Goal: Obtain resource: Obtain resource

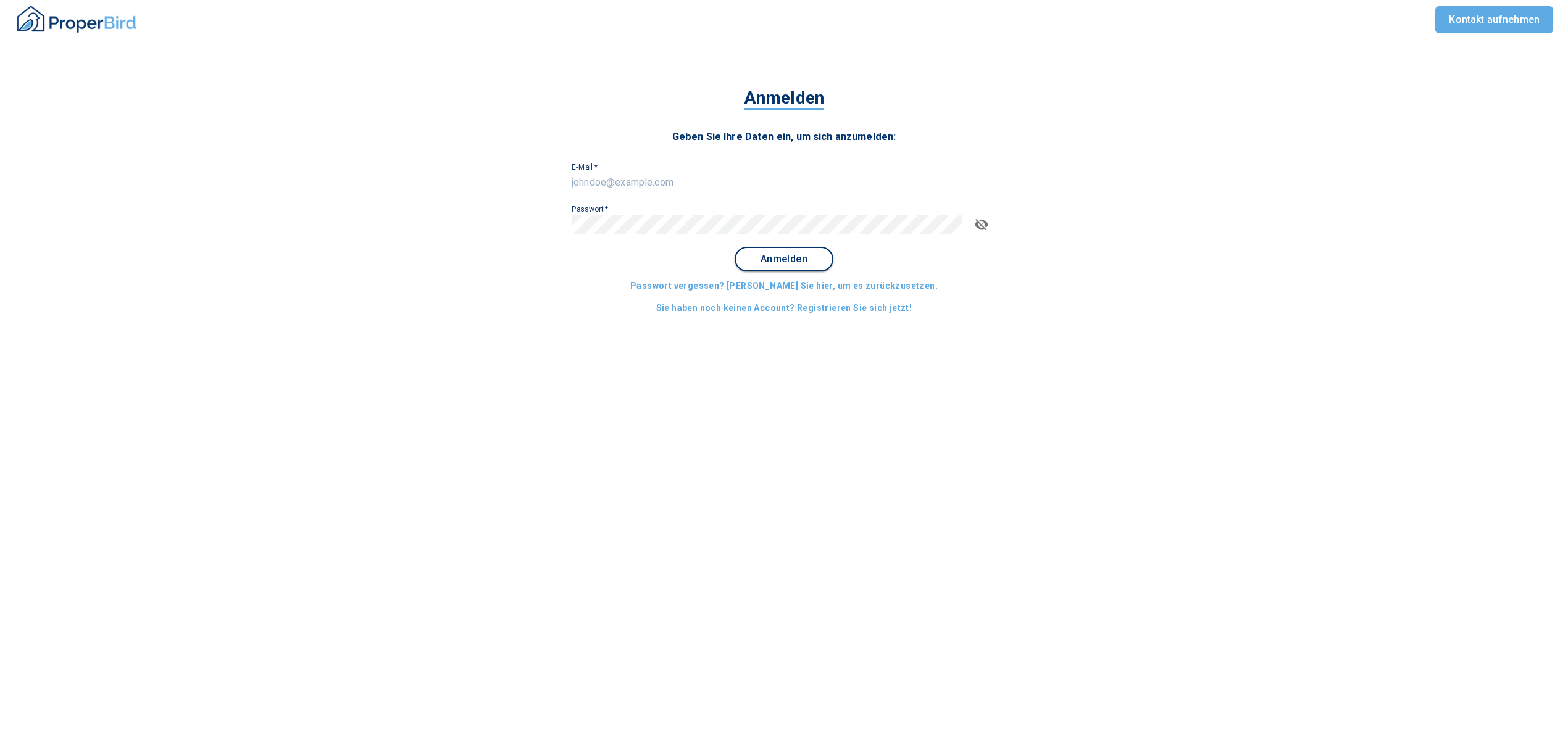
type input "[EMAIL_ADDRESS][DOMAIN_NAME]"
click at [777, 254] on span "Anmelden" at bounding box center [784, 259] width 76 height 11
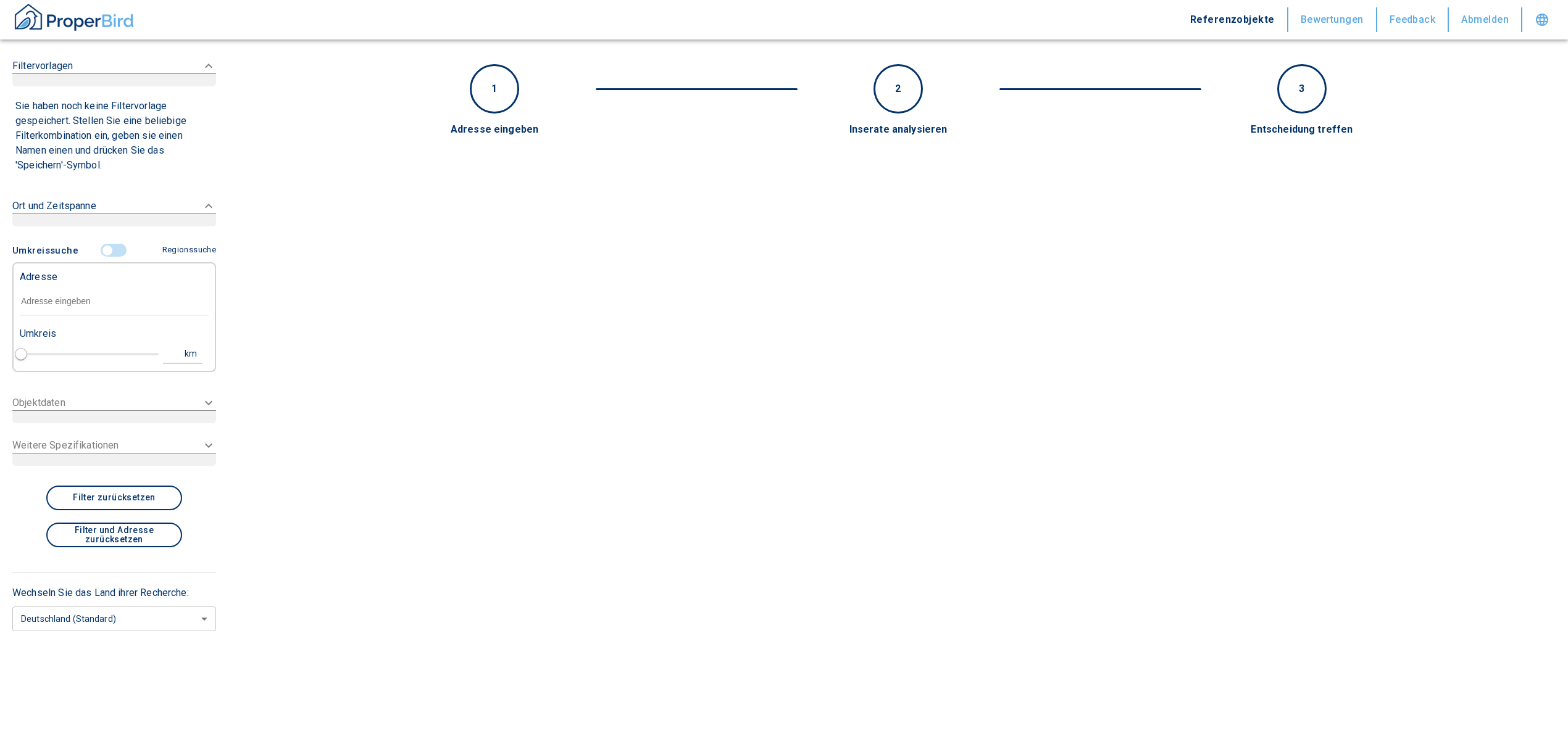
type input "2020"
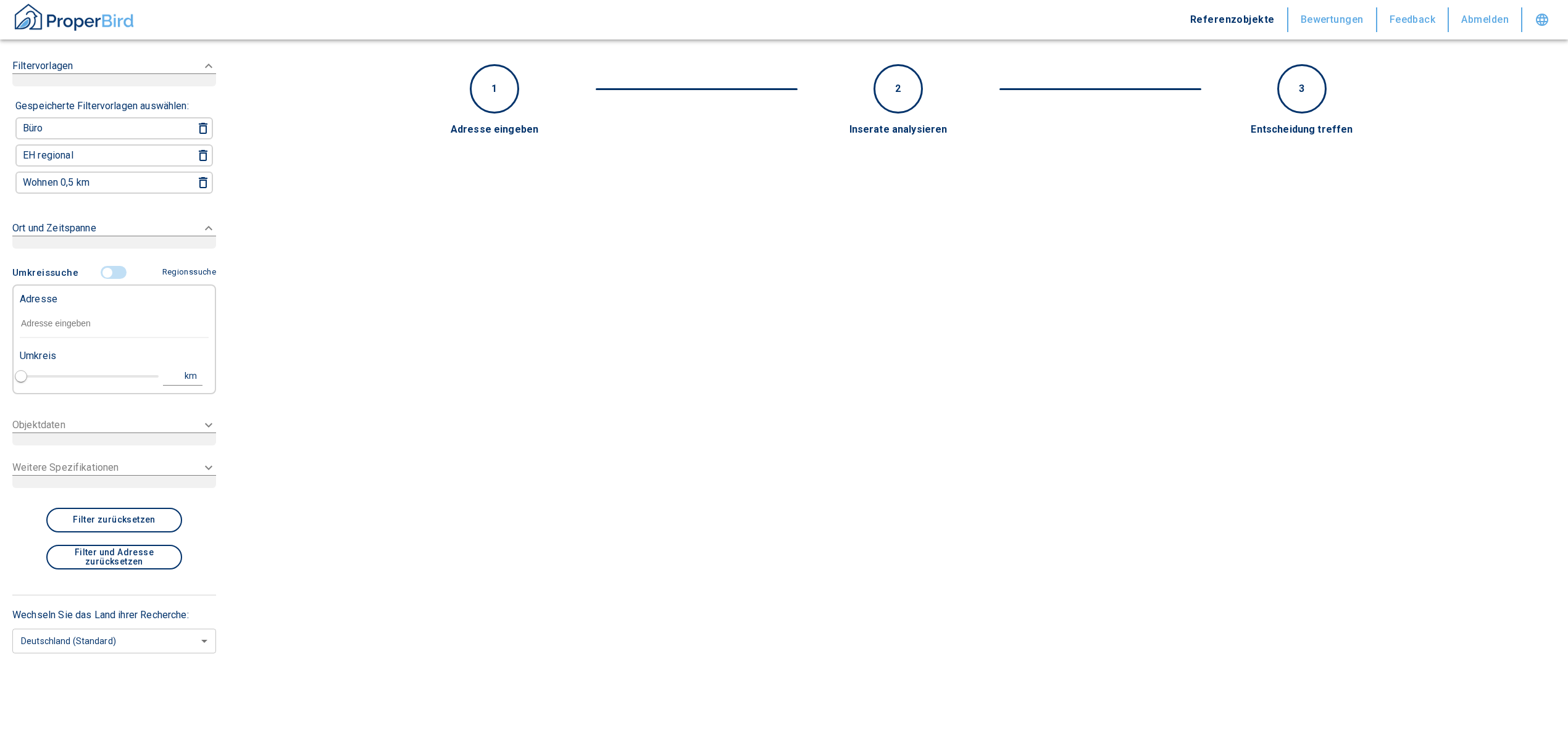
click at [55, 319] on input "text" at bounding box center [114, 323] width 189 height 28
paste input "Weßling | Argelsrieder Feld"
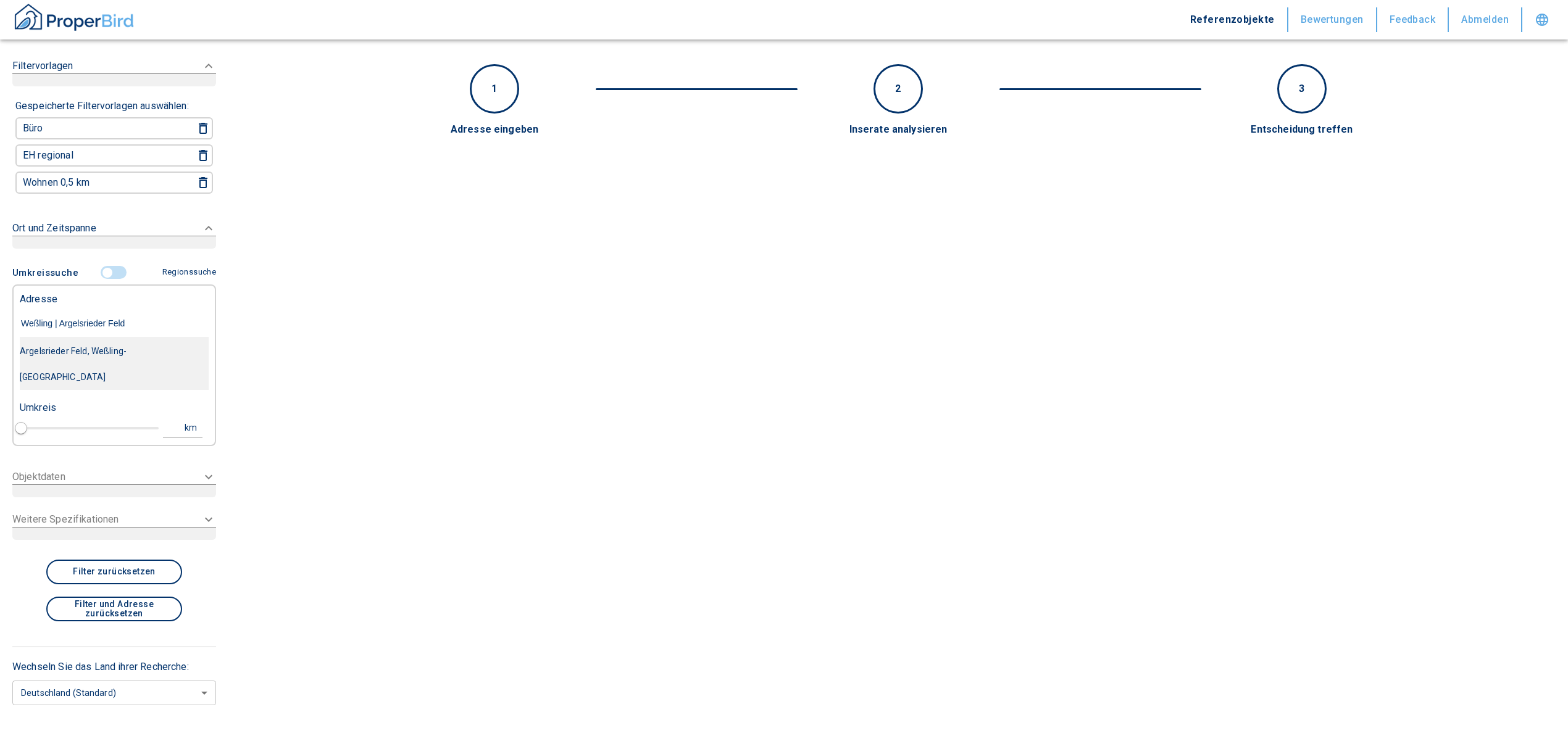
click at [124, 349] on div "Argelsrieder Feld, Weßling-[GEOGRAPHIC_DATA]" at bounding box center [114, 363] width 189 height 52
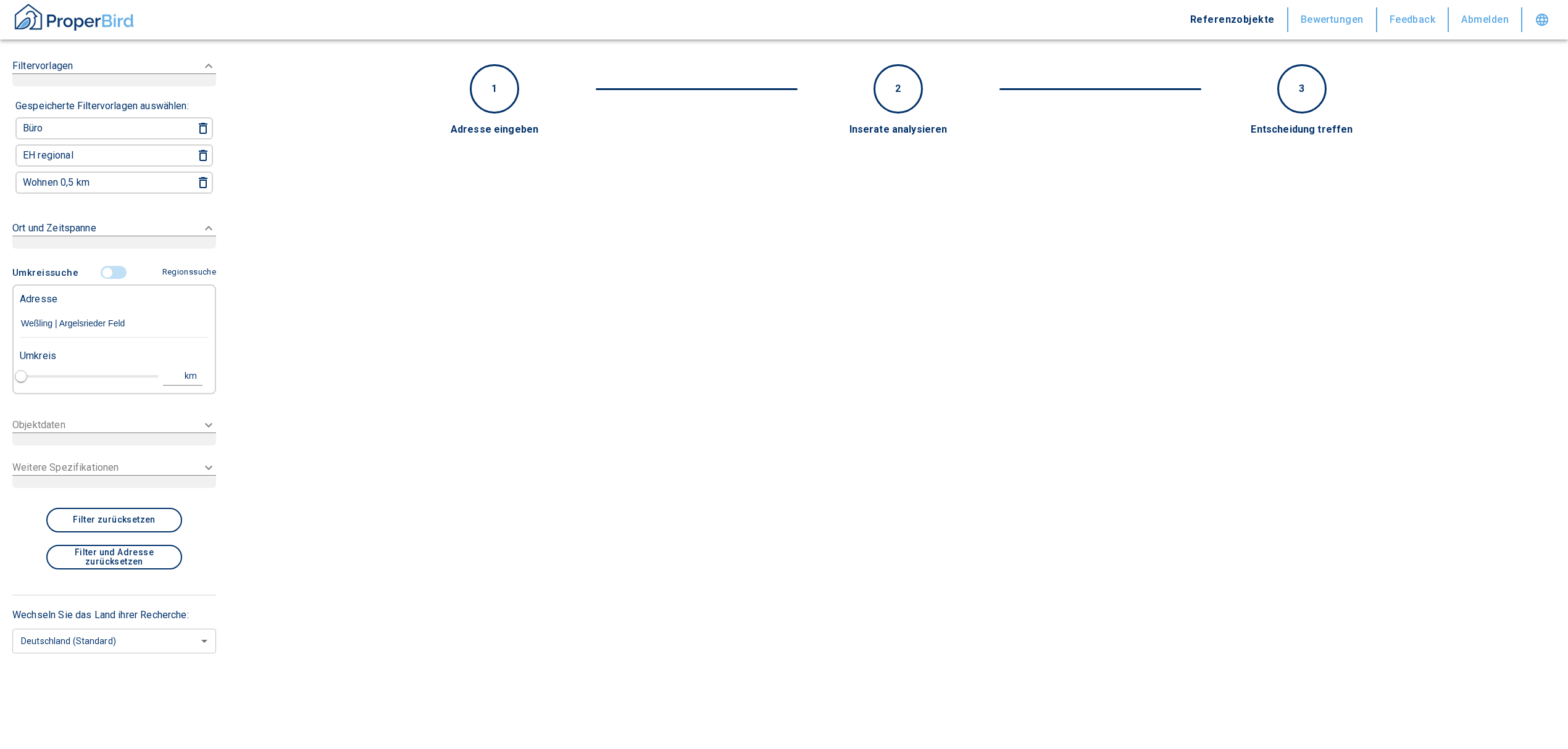
type input "Argelsrieder Feld, Weßling-[GEOGRAPHIC_DATA]"
type input "1"
type input "2020"
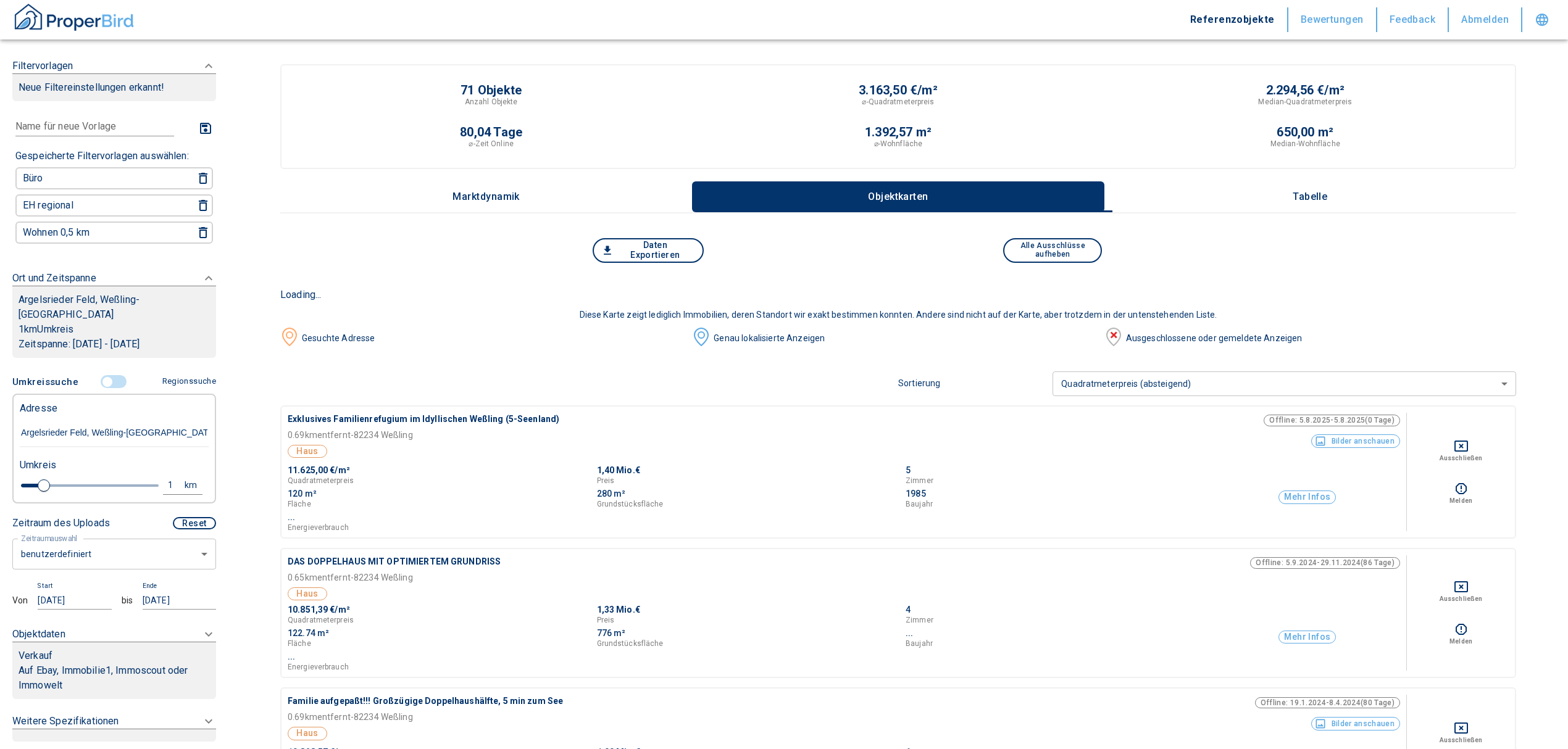
type input "Argelsrieder Feld, Weßling-[GEOGRAPHIC_DATA]"
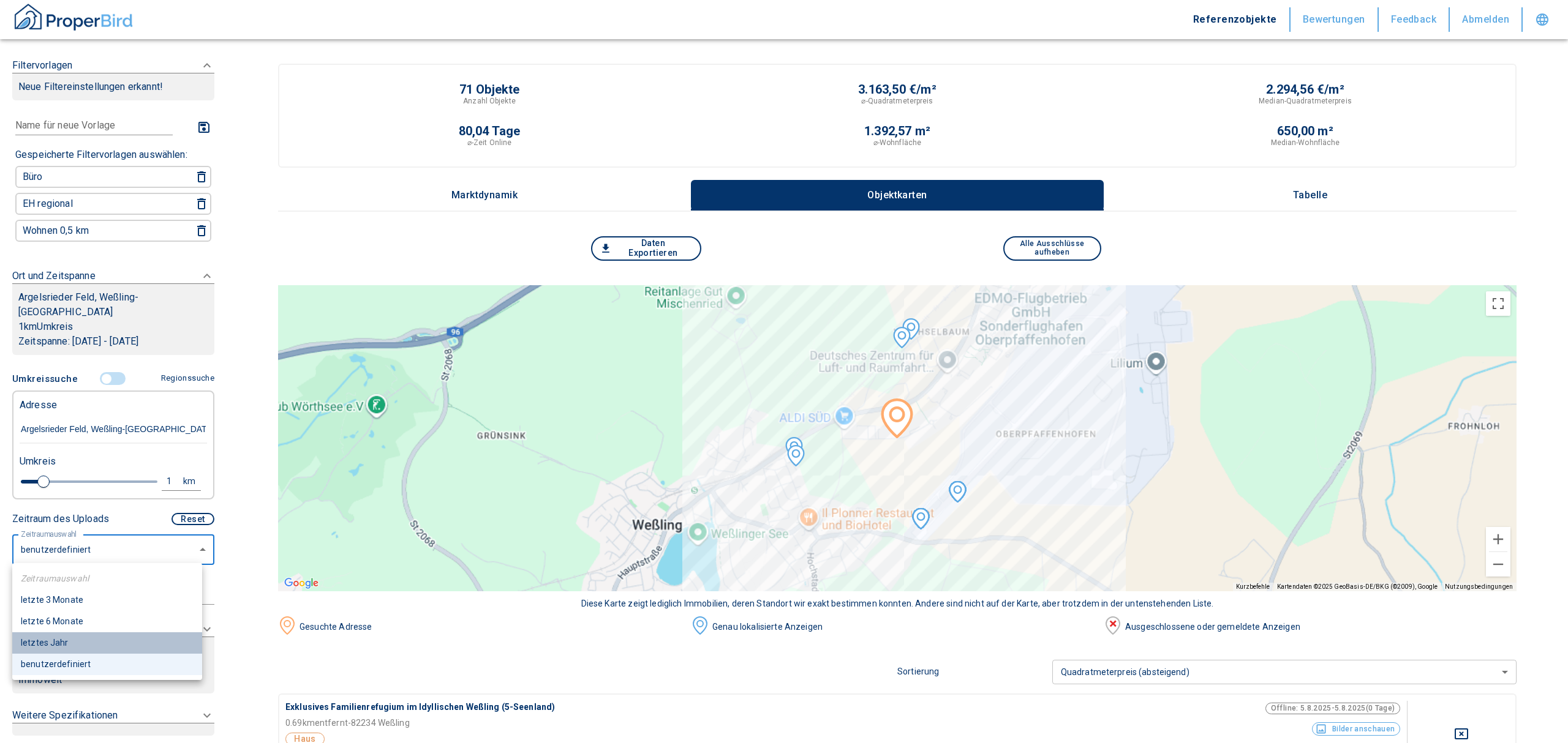
click at [61, 644] on li "letztes Jahr" at bounding box center [107, 643] width 190 height 21
type input "2020"
type input "12"
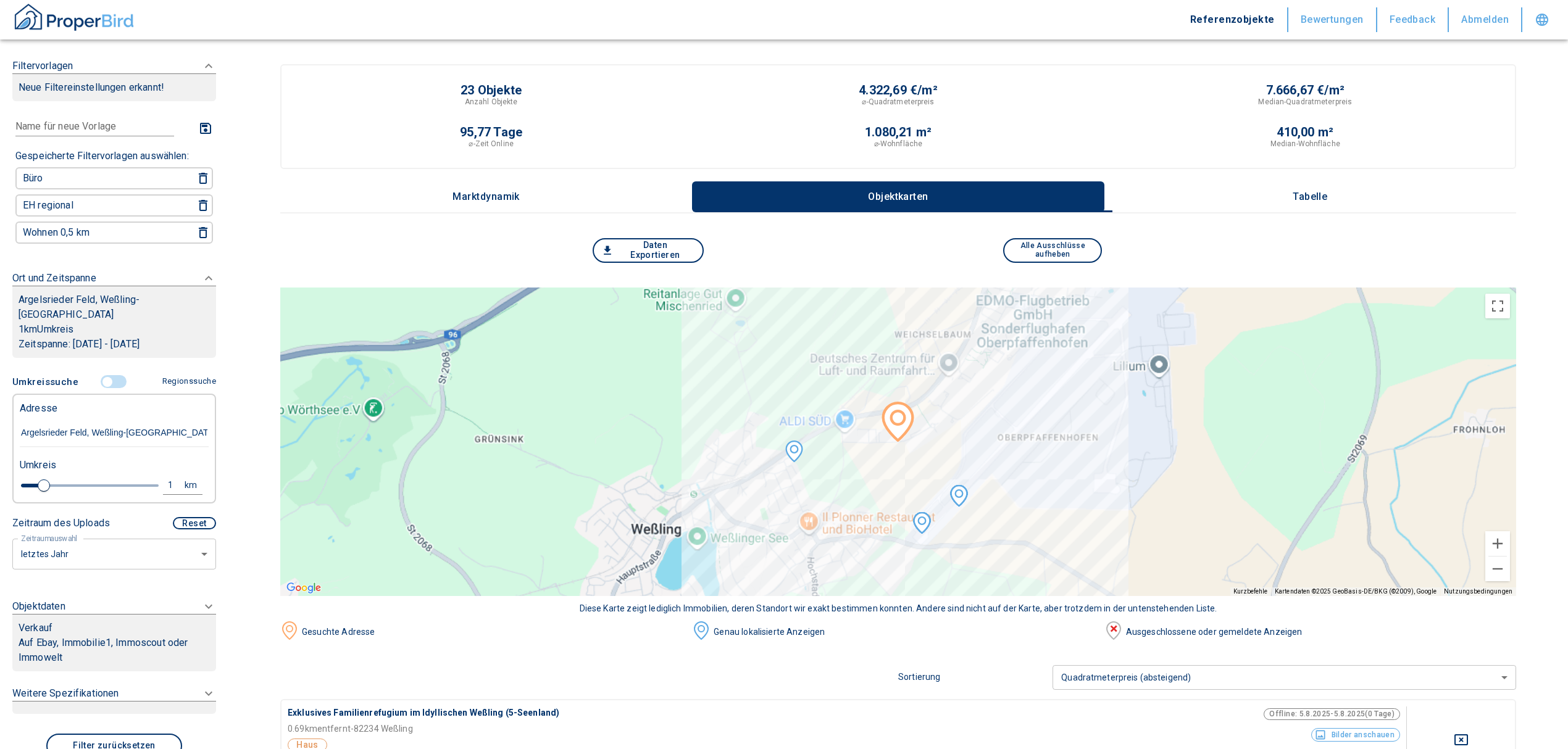
click at [201, 73] on icon at bounding box center [208, 65] width 15 height 15
click at [47, 721] on li "Vermietung" at bounding box center [109, 724] width 198 height 22
type input "rent"
type input "2020"
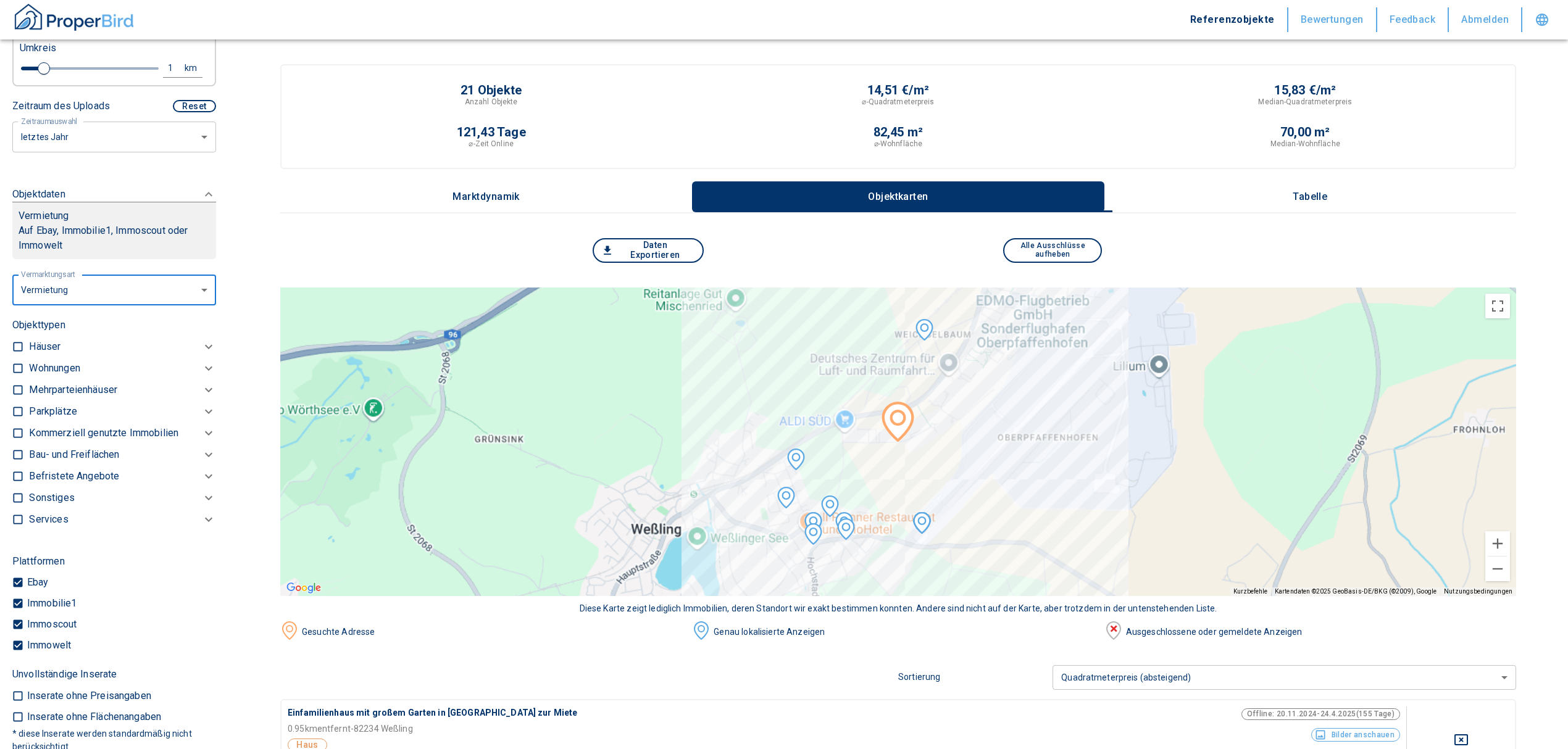
scroll to position [493, 0]
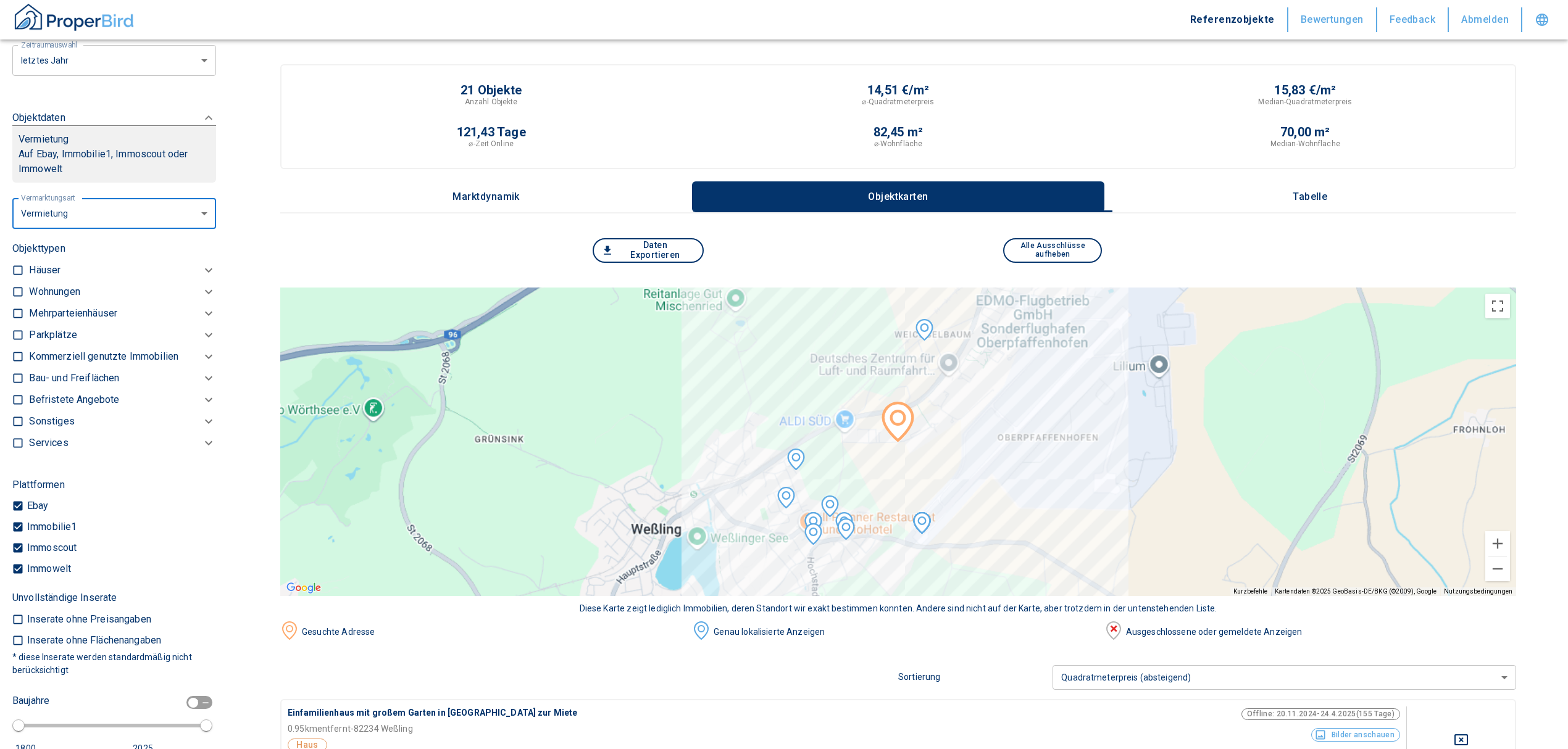
click at [48, 287] on p "Wohnungen" at bounding box center [55, 292] width 51 height 15
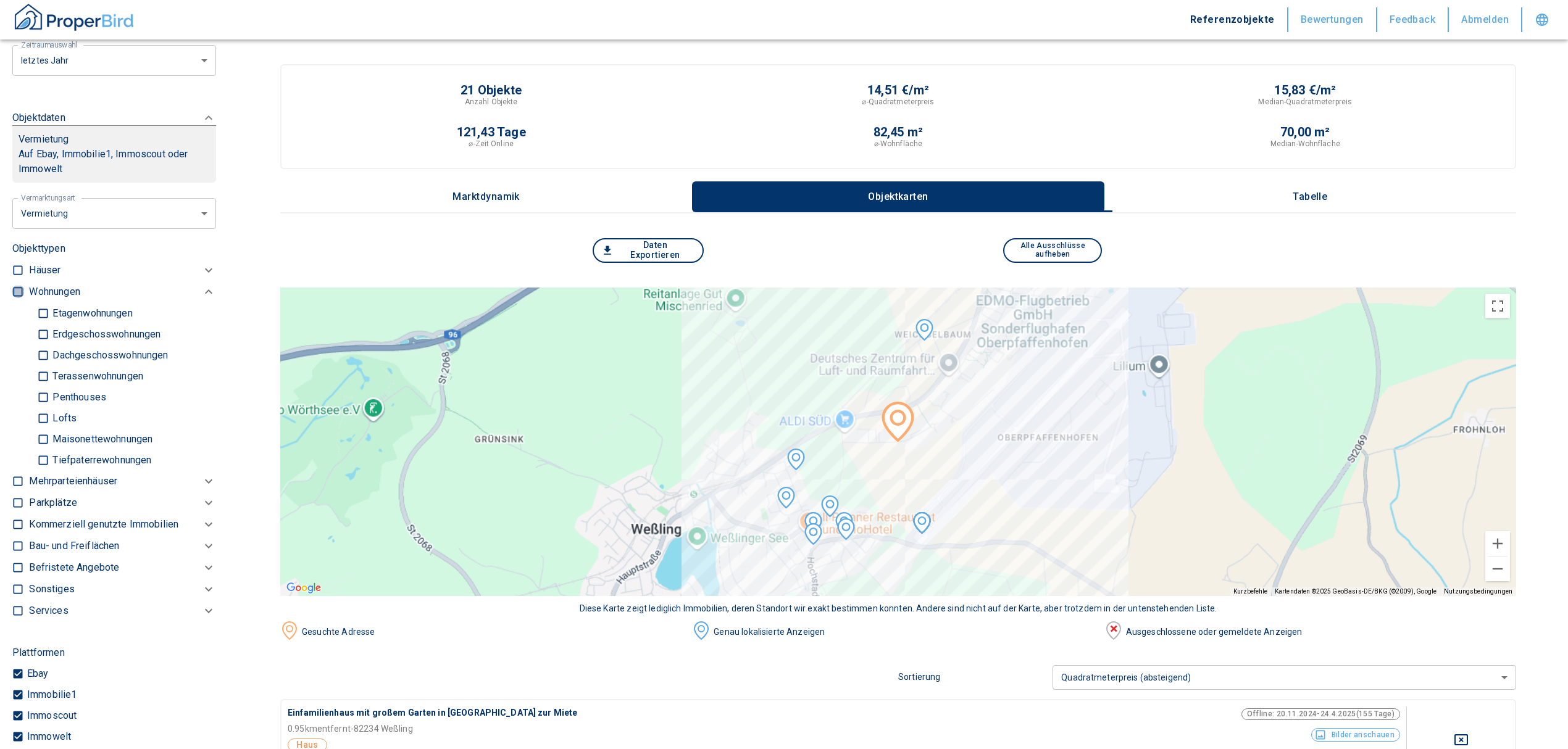
click at [15, 288] on input "checkbox" at bounding box center [18, 292] width 12 height 12
checkbox input "true"
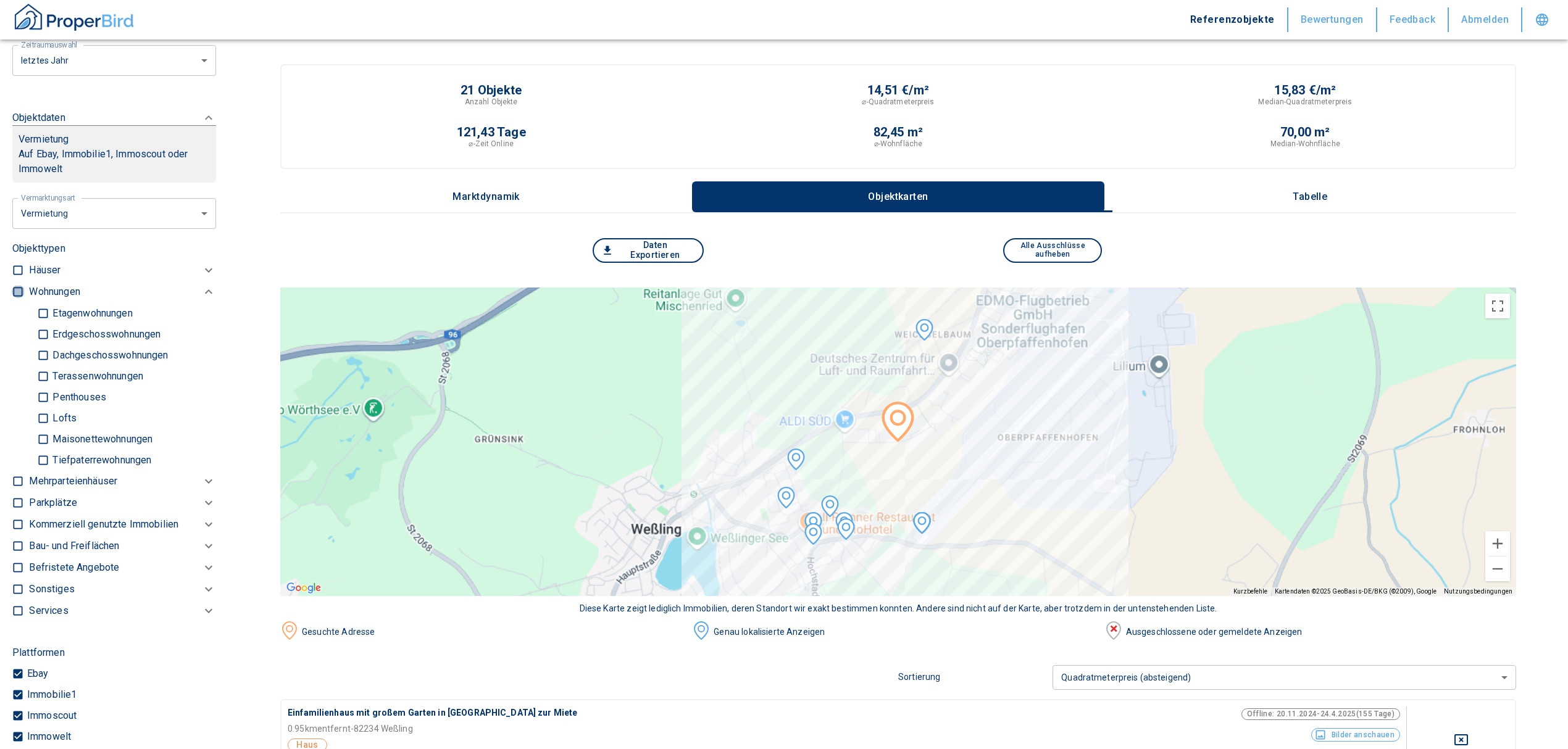
checkbox input "true"
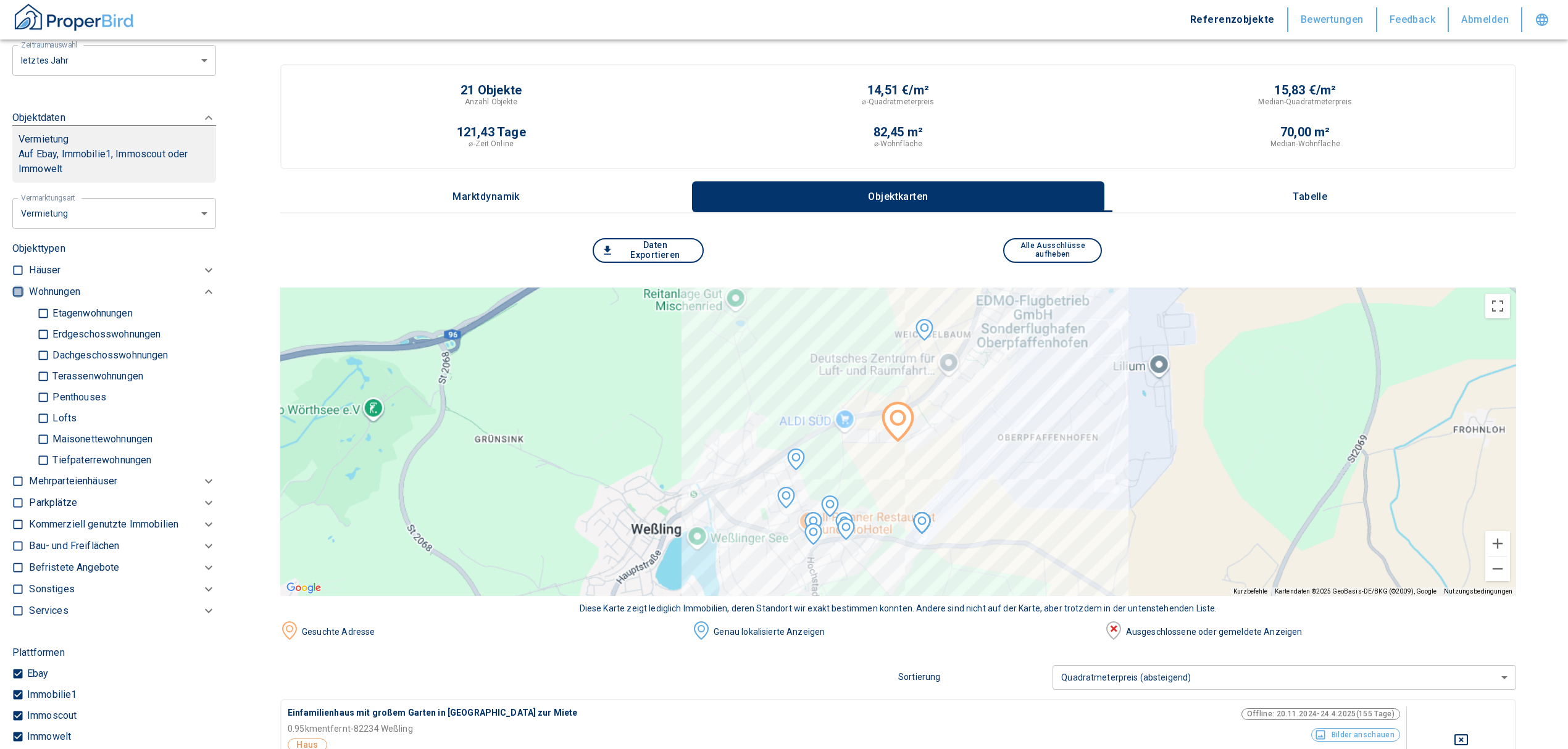
type input "2020"
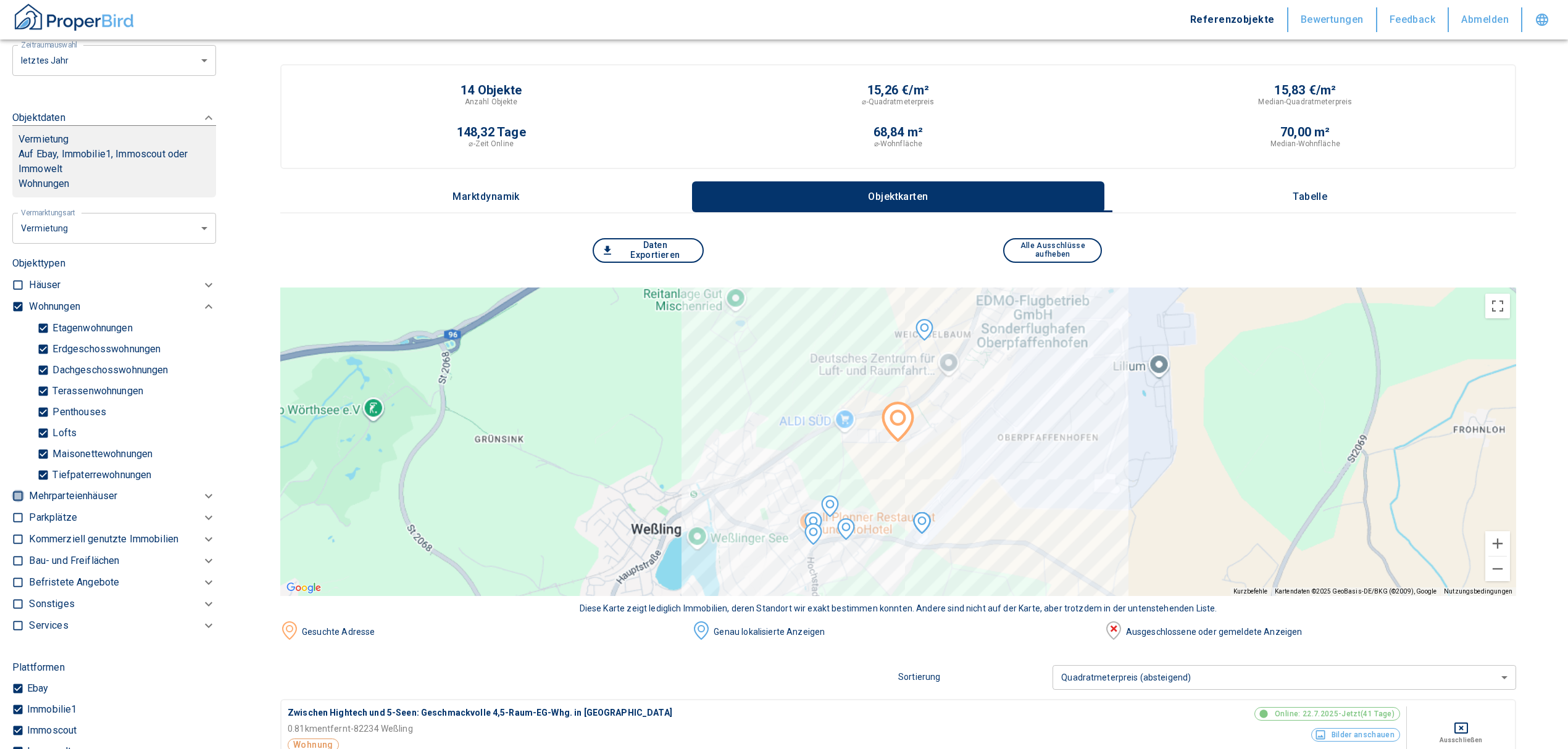
click at [16, 492] on input "checkbox" at bounding box center [18, 497] width 12 height 12
checkbox input "true"
type input "2020"
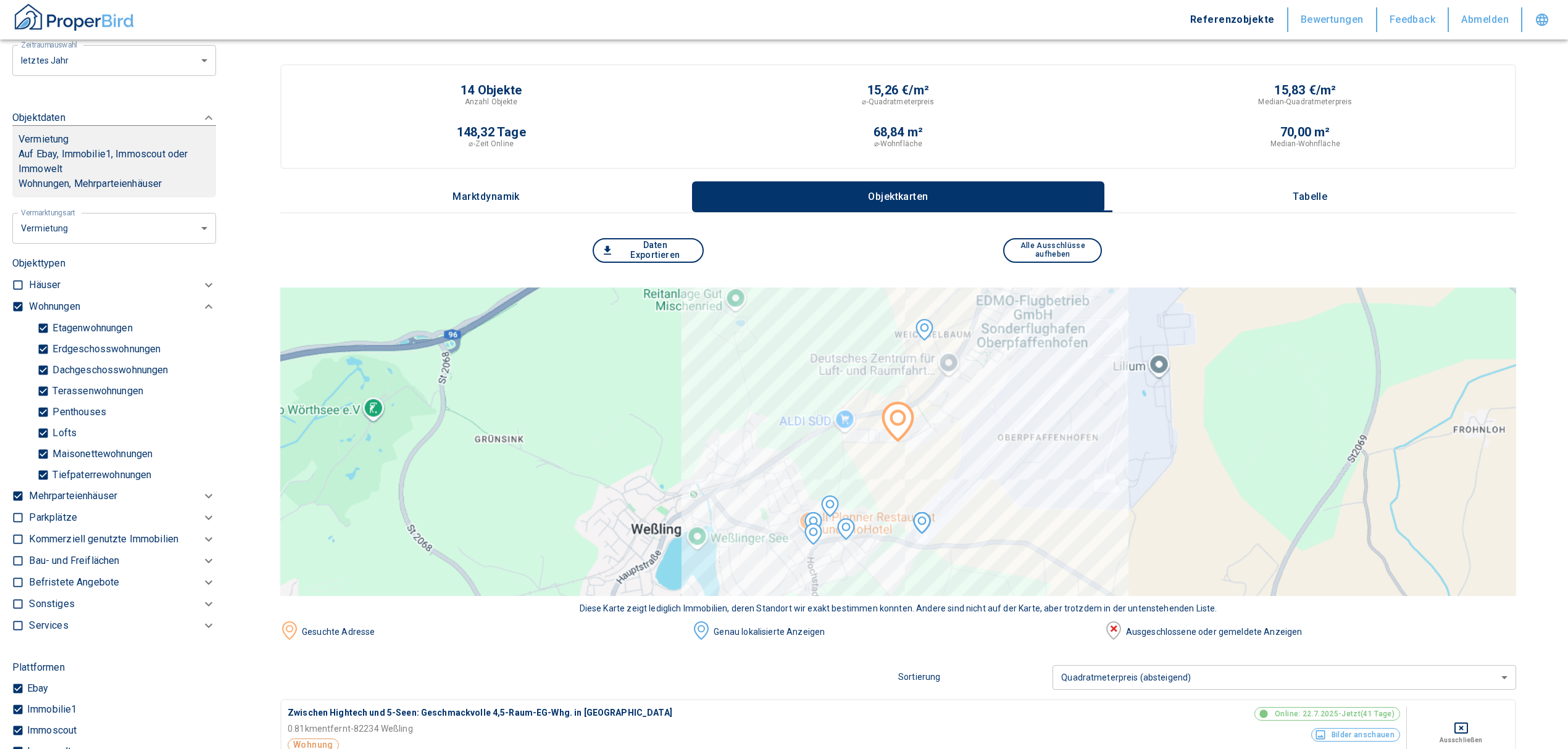
click at [8, 515] on label at bounding box center [15, 516] width 18 height 17
click at [12, 515] on input "checkbox" at bounding box center [18, 518] width 12 height 12
checkbox input "true"
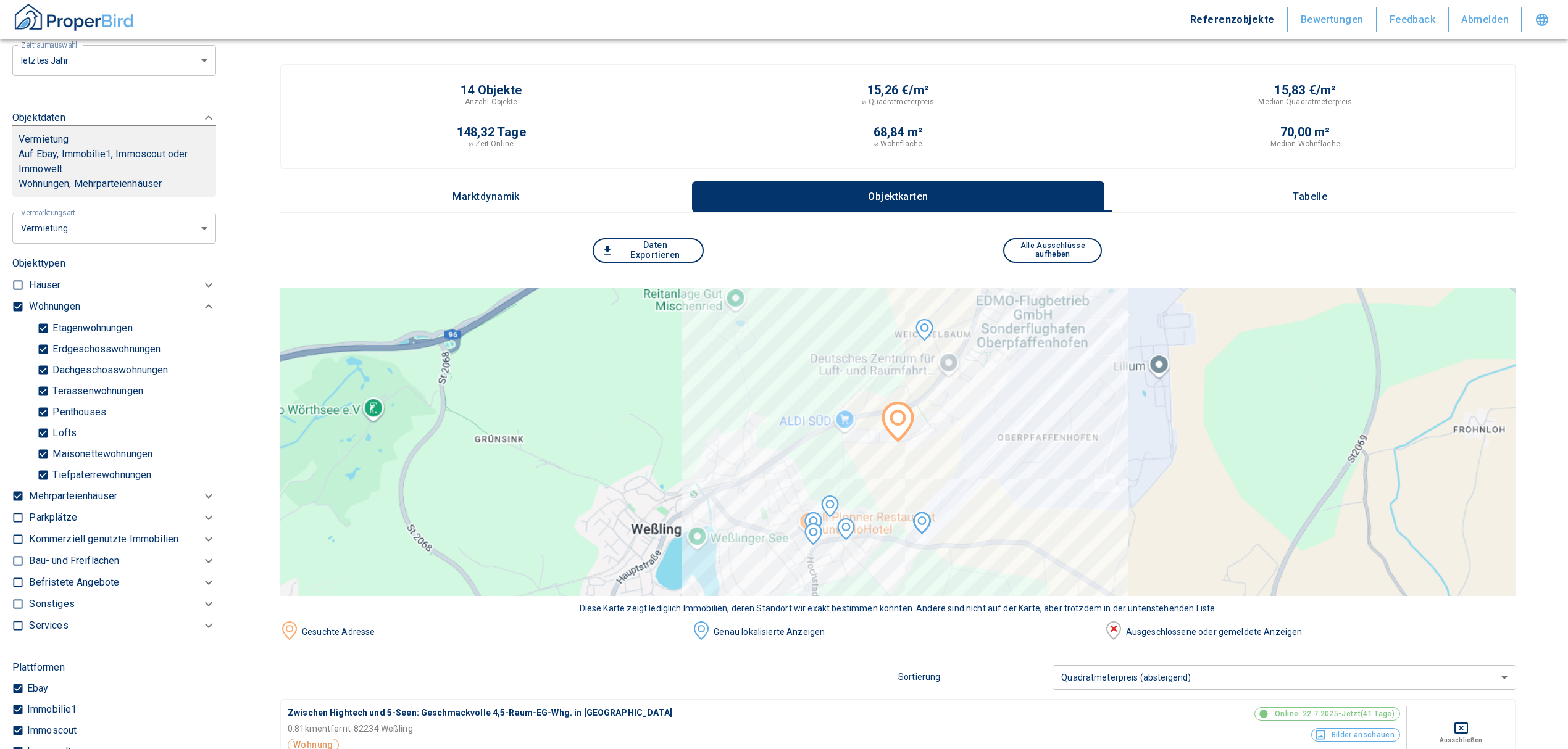
checkbox input "true"
type input "2020"
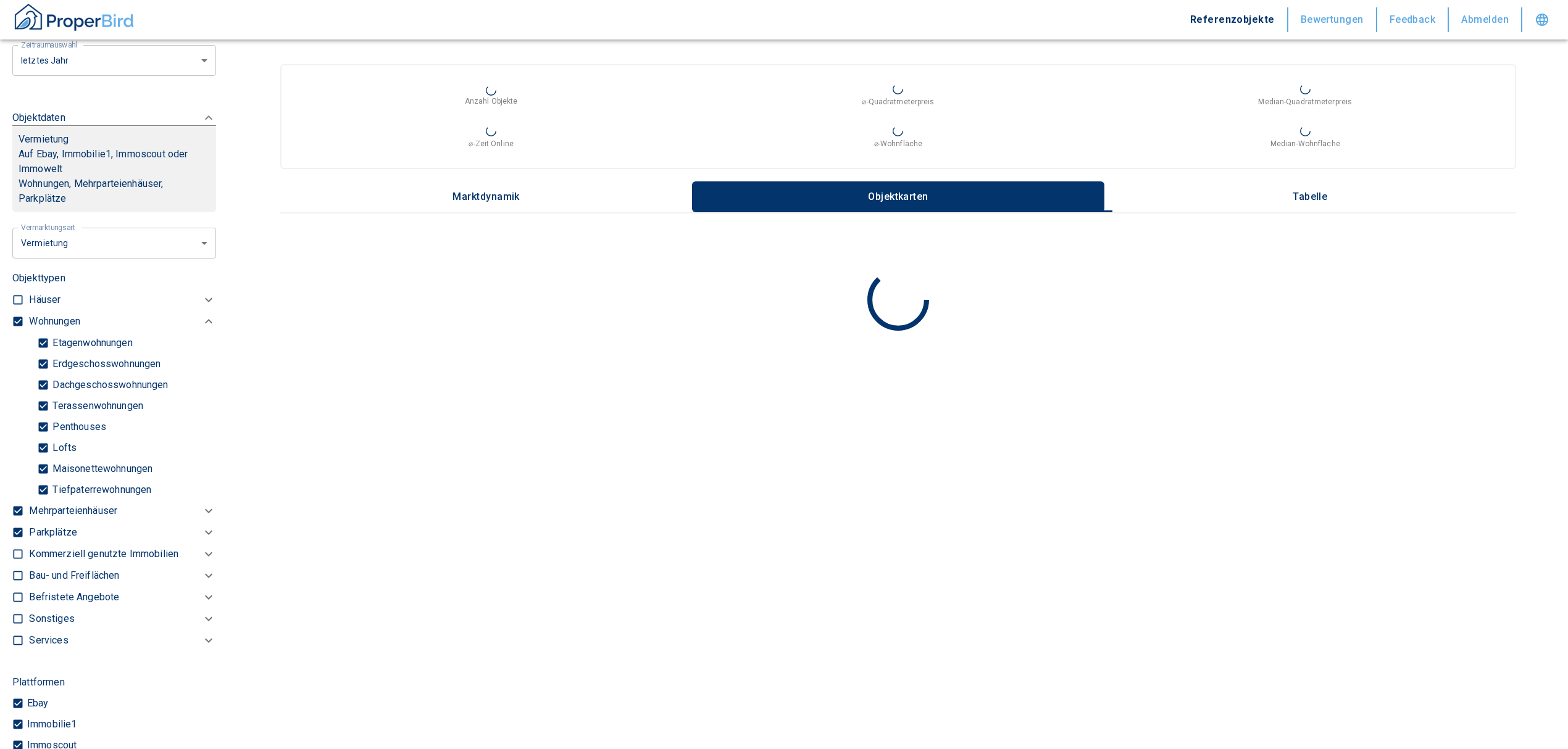
click at [18, 553] on input "checkbox" at bounding box center [18, 554] width 12 height 12
checkbox input "true"
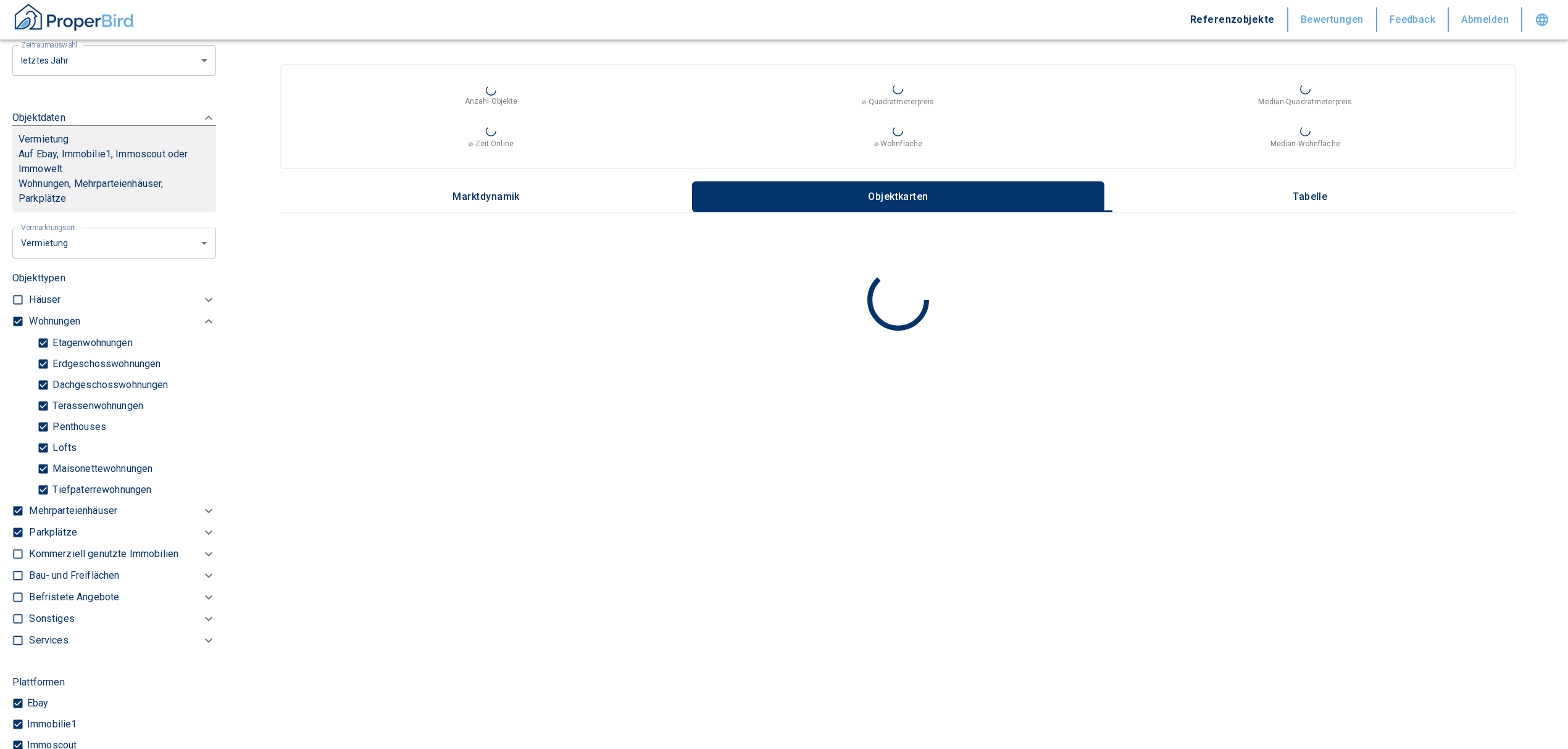
checkbox input "true"
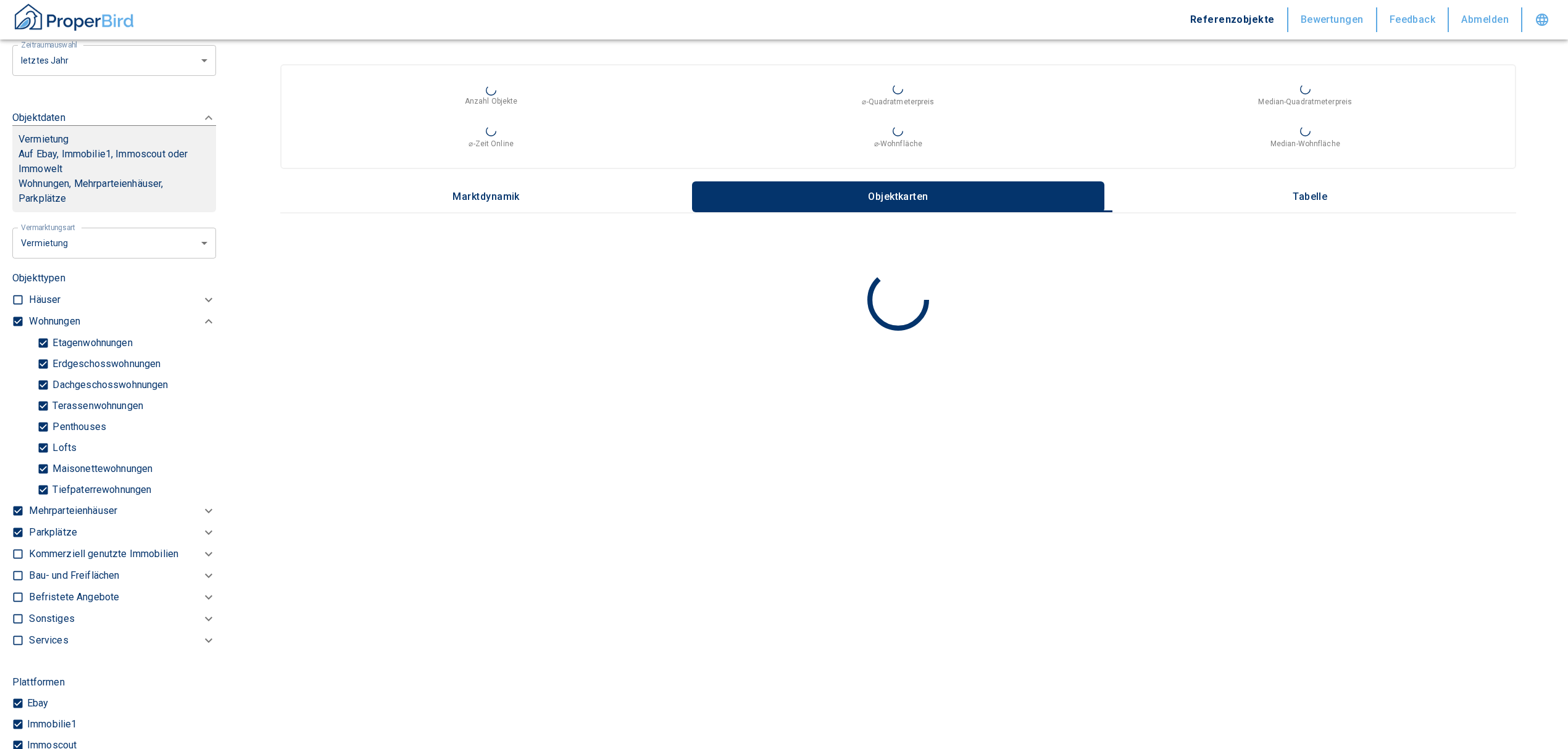
checkbox input "true"
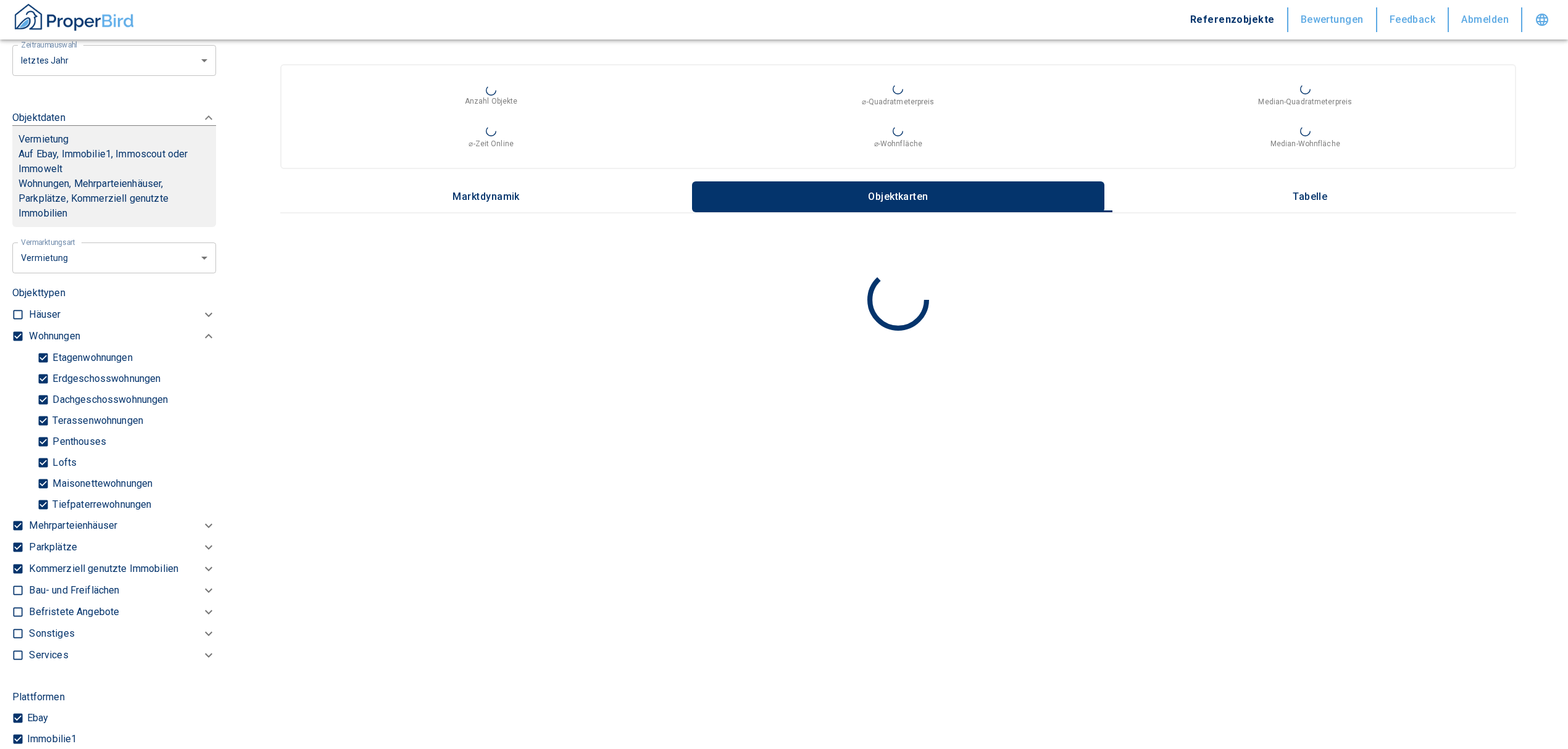
type input "2020"
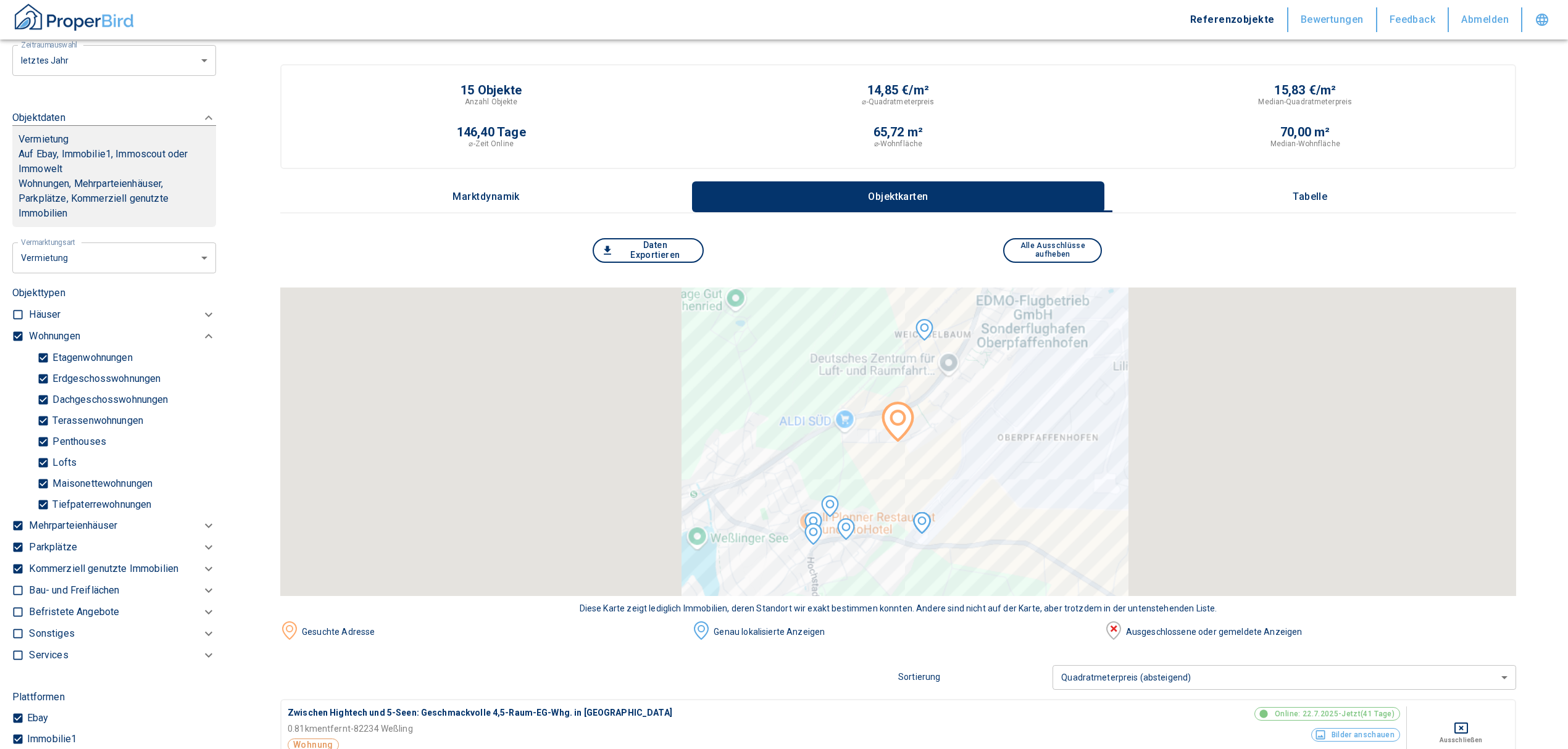
click at [20, 336] on input "checkbox" at bounding box center [18, 336] width 12 height 12
checkbox input "false"
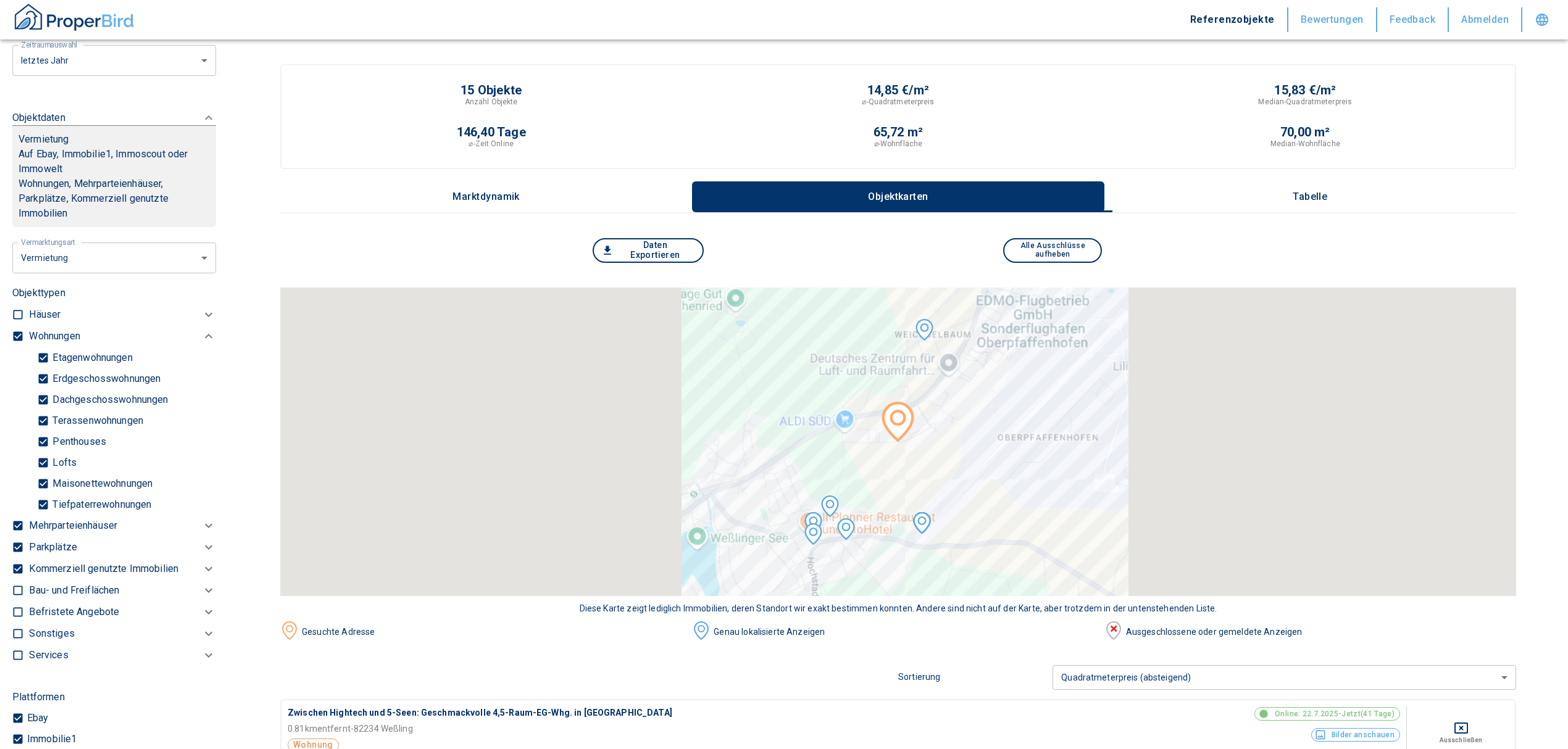
checkbox input "false"
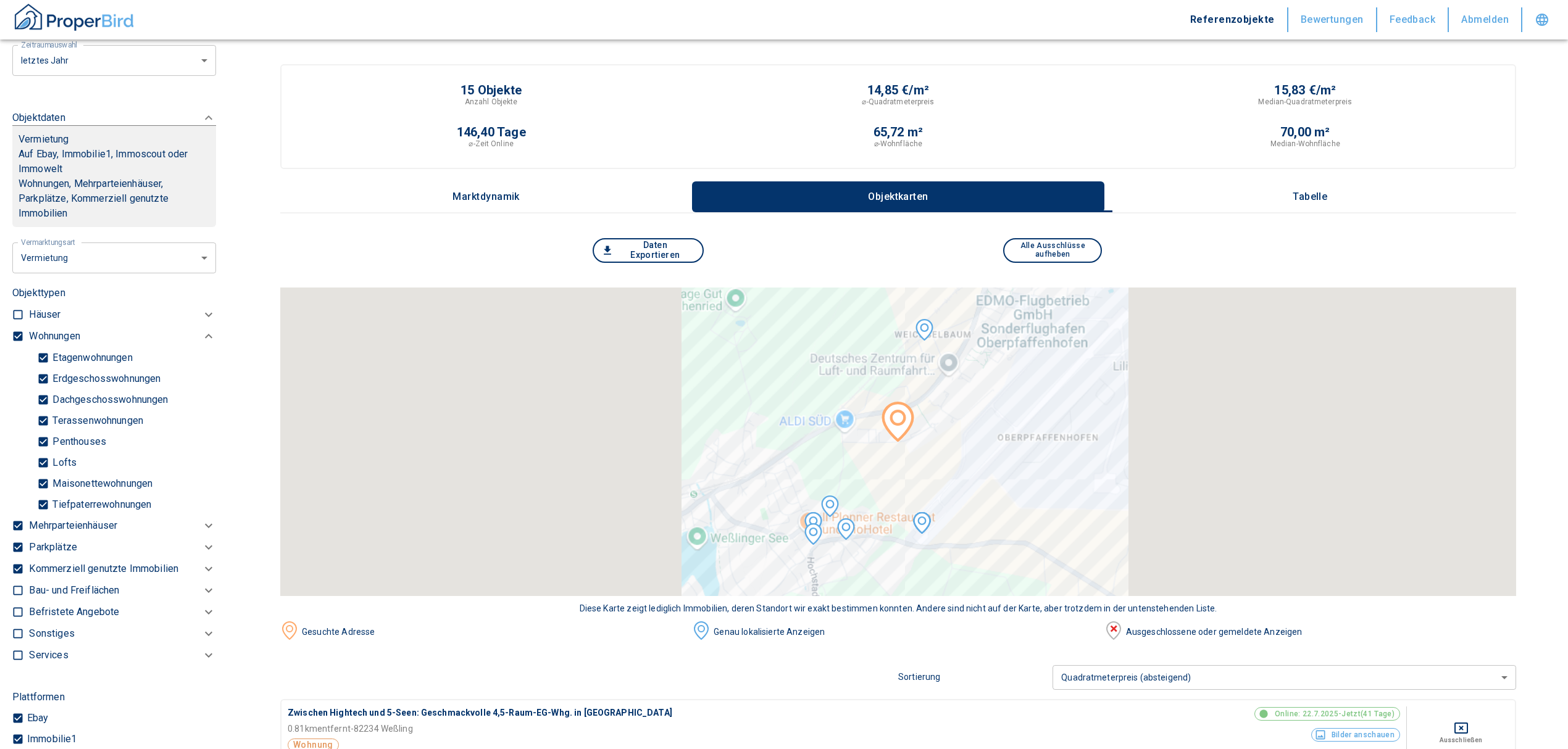
type input "2020"
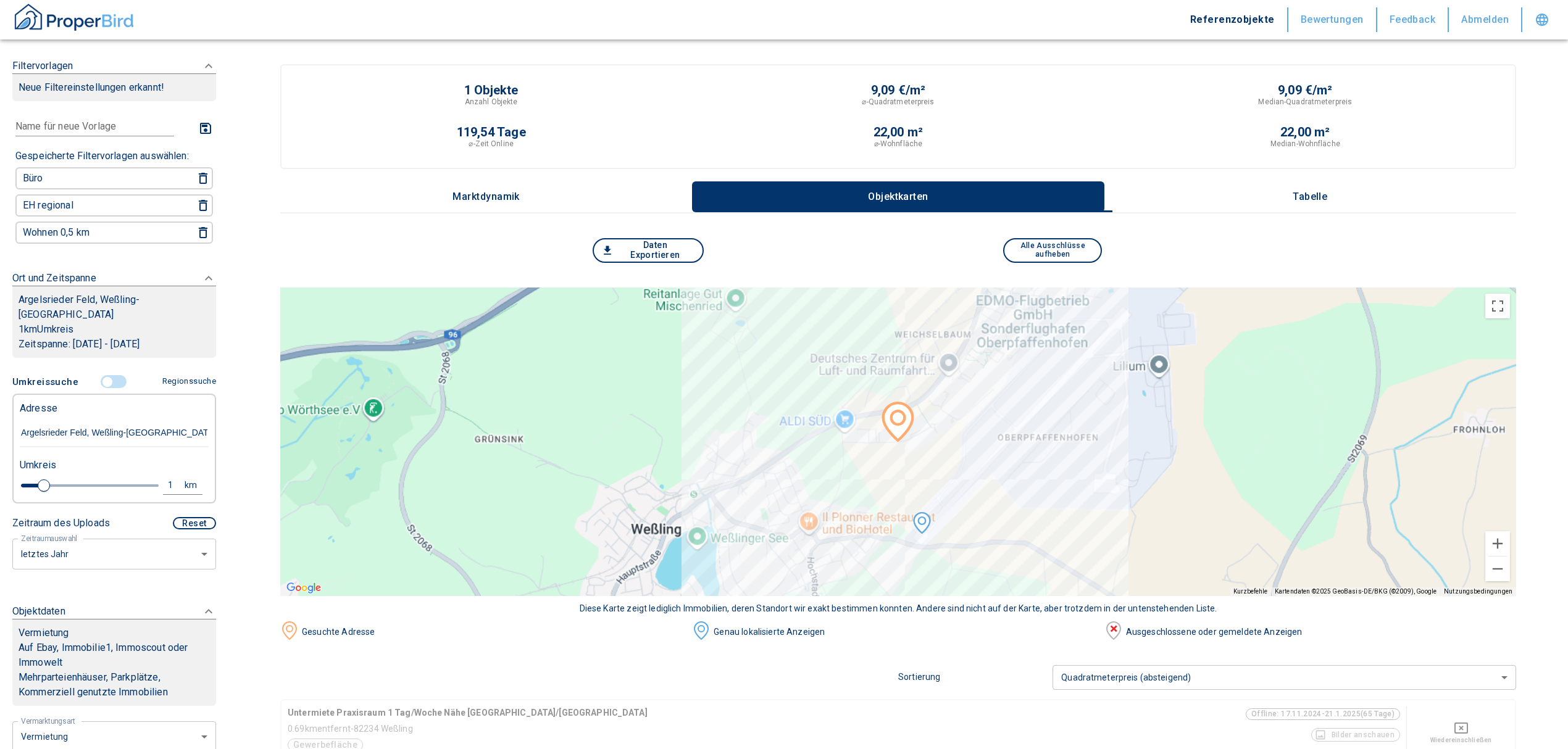
click at [166, 483] on div "1" at bounding box center [177, 486] width 22 height 15
drag, startPoint x: 84, startPoint y: 477, endPoint x: 23, endPoint y: 478, distance: 61.0
click at [23, 478] on div "1 km Neue Suchen" at bounding box center [104, 487] width 189 height 29
type input "5,0"
click at [151, 478] on button "Neue Suchen" at bounding box center [165, 485] width 68 height 17
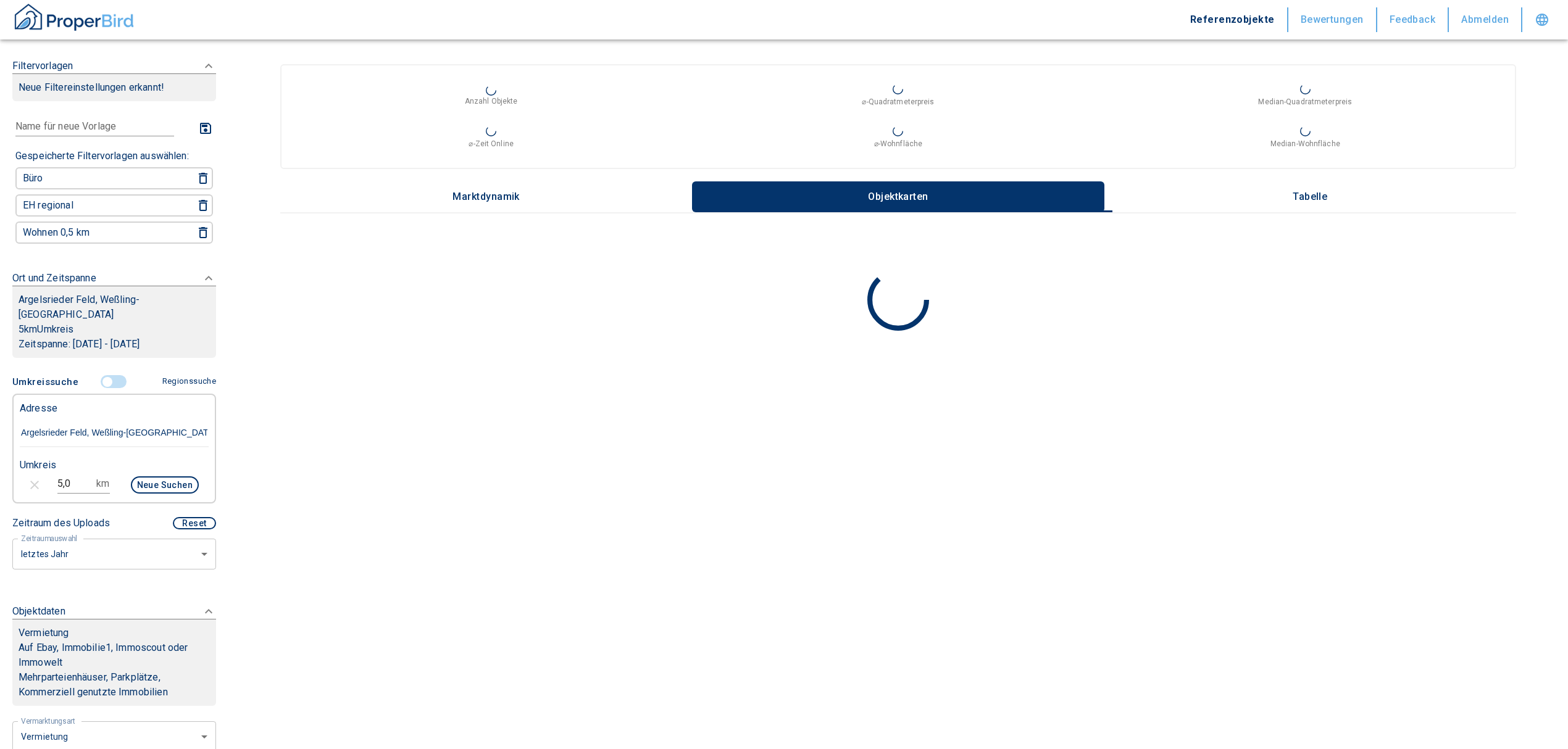
type input "2020"
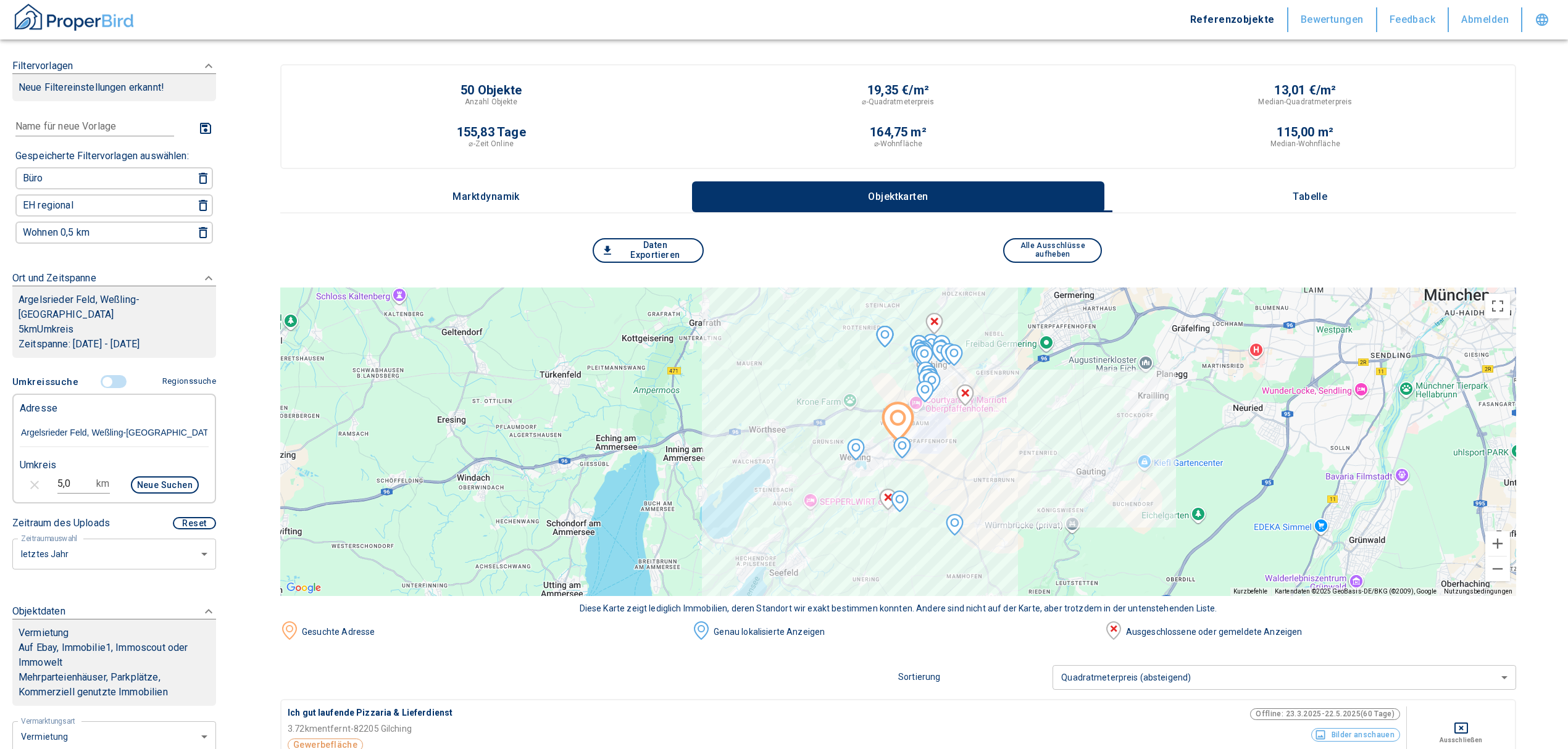
click at [1327, 192] on p "Tabelle" at bounding box center [1309, 197] width 62 height 11
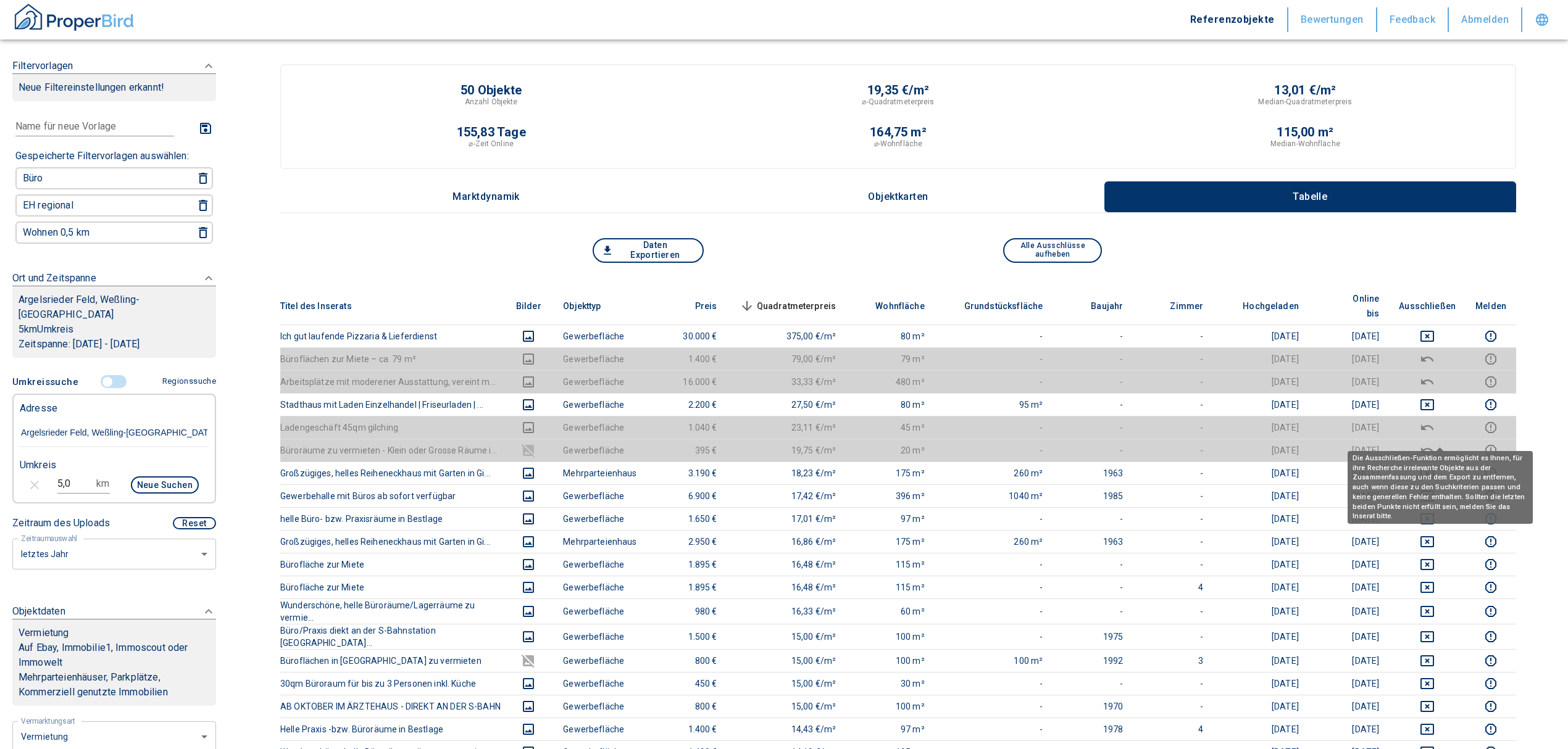
click at [1430, 443] on button "deselect this listing" at bounding box center [1427, 450] width 57 height 15
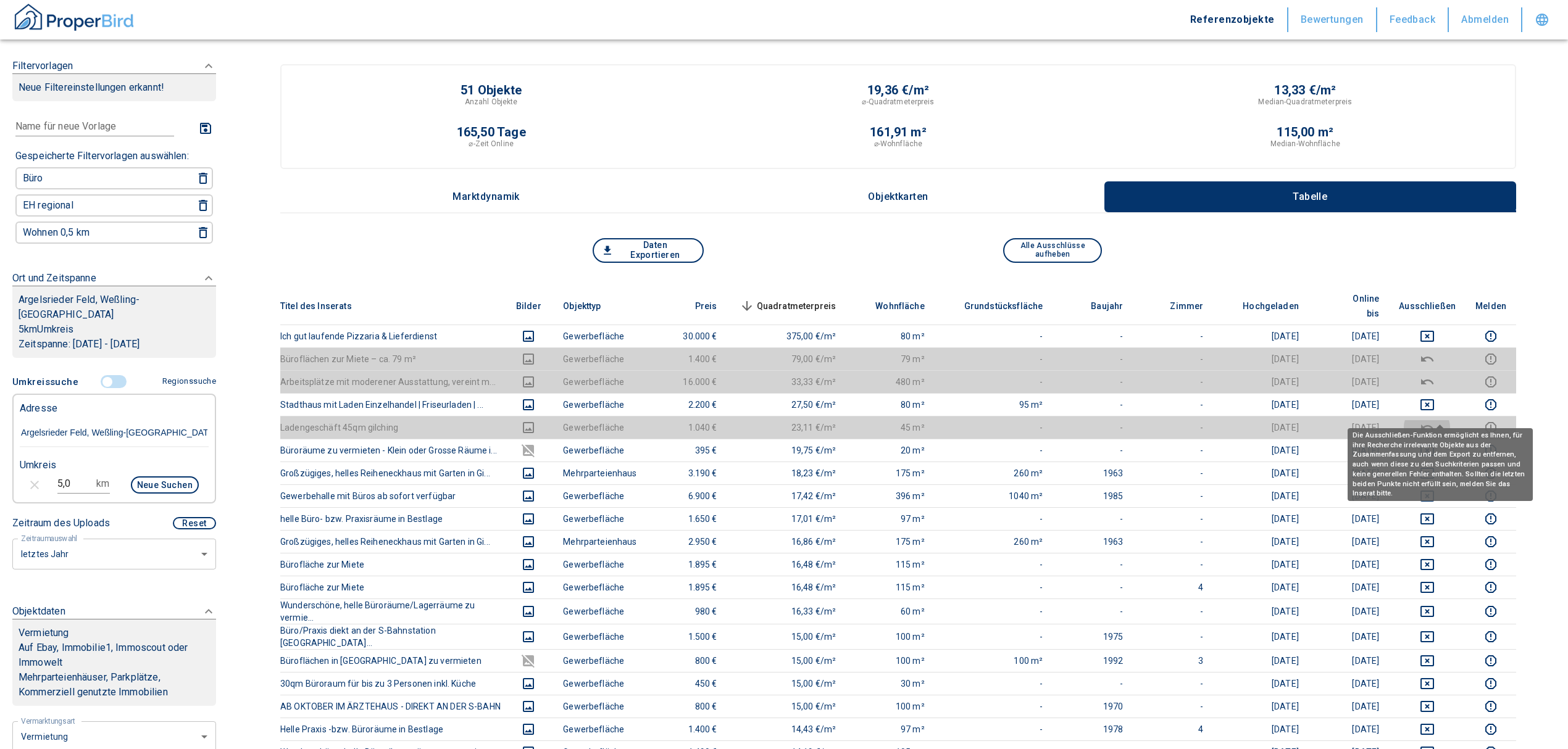
click at [1434, 420] on icon "deselect this listing" at bounding box center [1426, 427] width 15 height 15
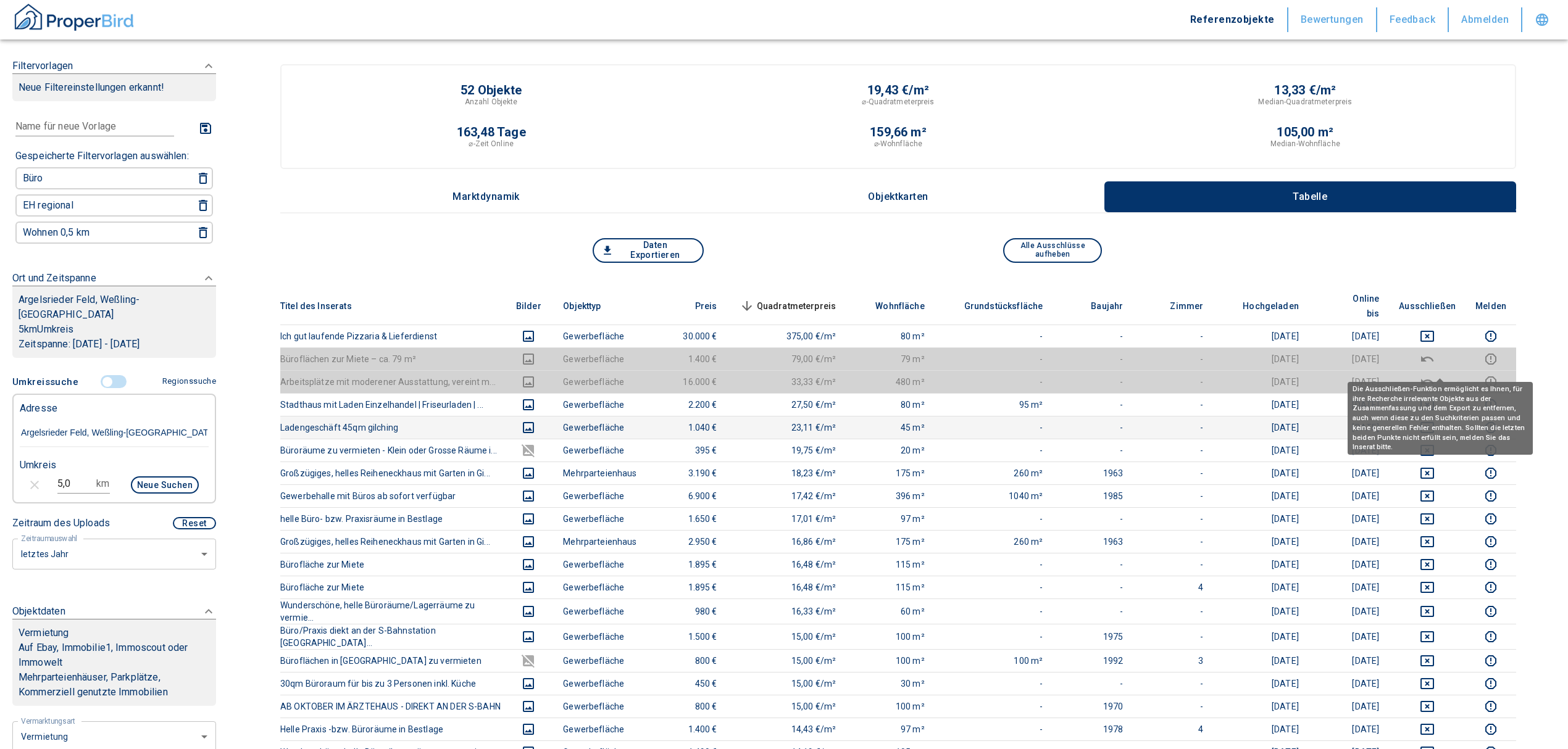
drag, startPoint x: 1442, startPoint y: 360, endPoint x: 1439, endPoint y: 348, distance: 12.4
click at [1434, 375] on icon "deselect this listing" at bounding box center [1426, 382] width 15 height 15
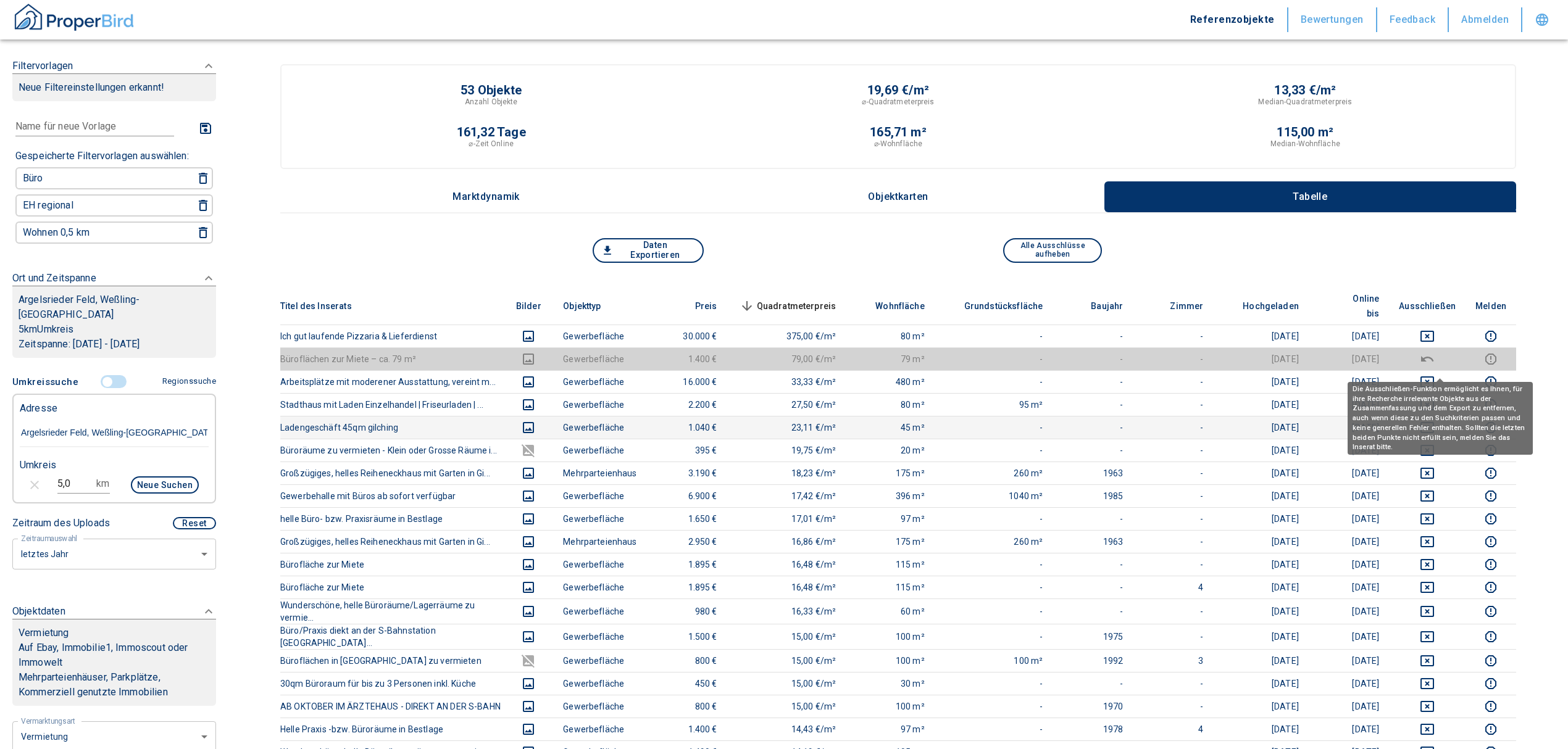
click at [1442, 347] on td at bounding box center [1426, 359] width 76 height 23
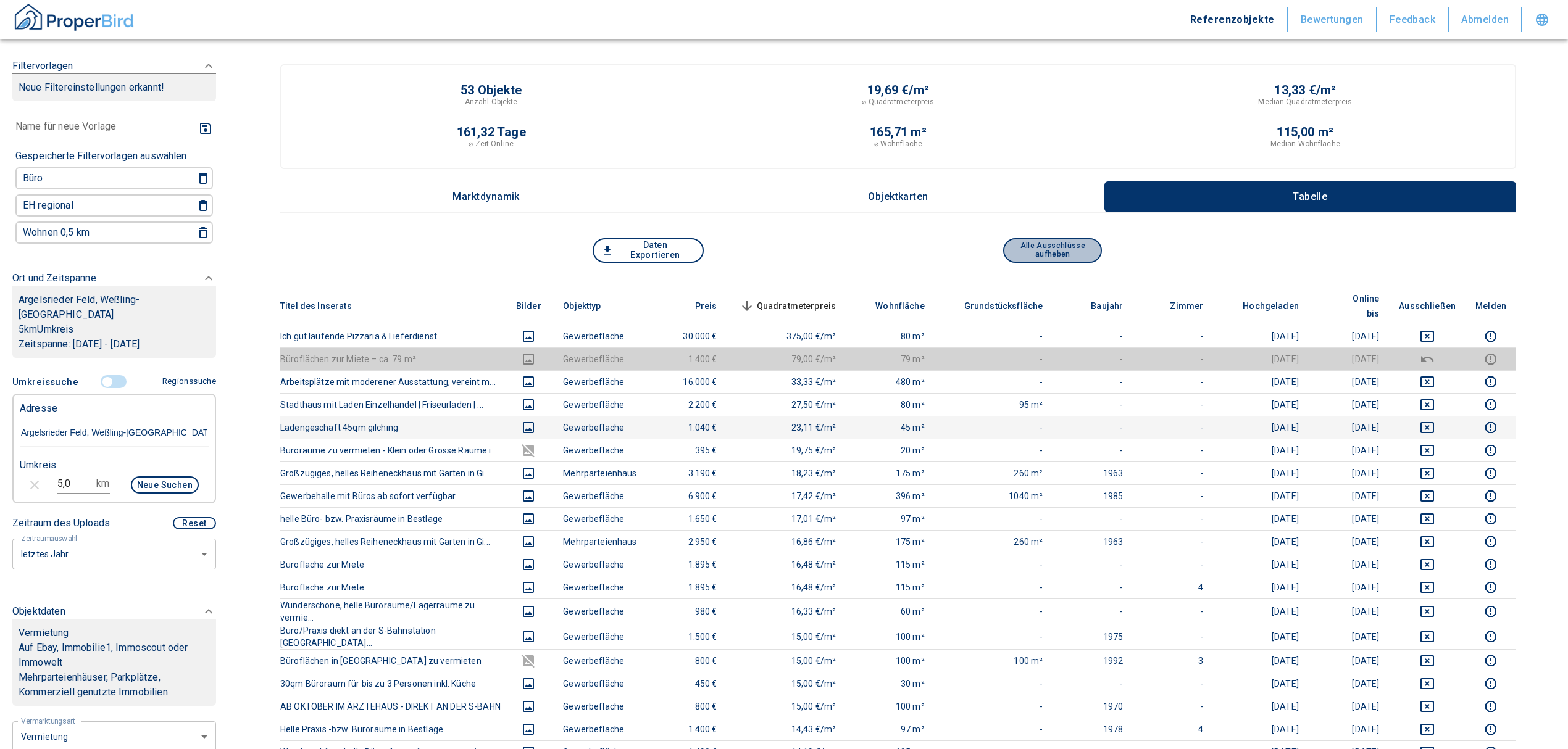
click at [1059, 242] on button "Alle Ausschlüsse aufheben" at bounding box center [1052, 250] width 99 height 25
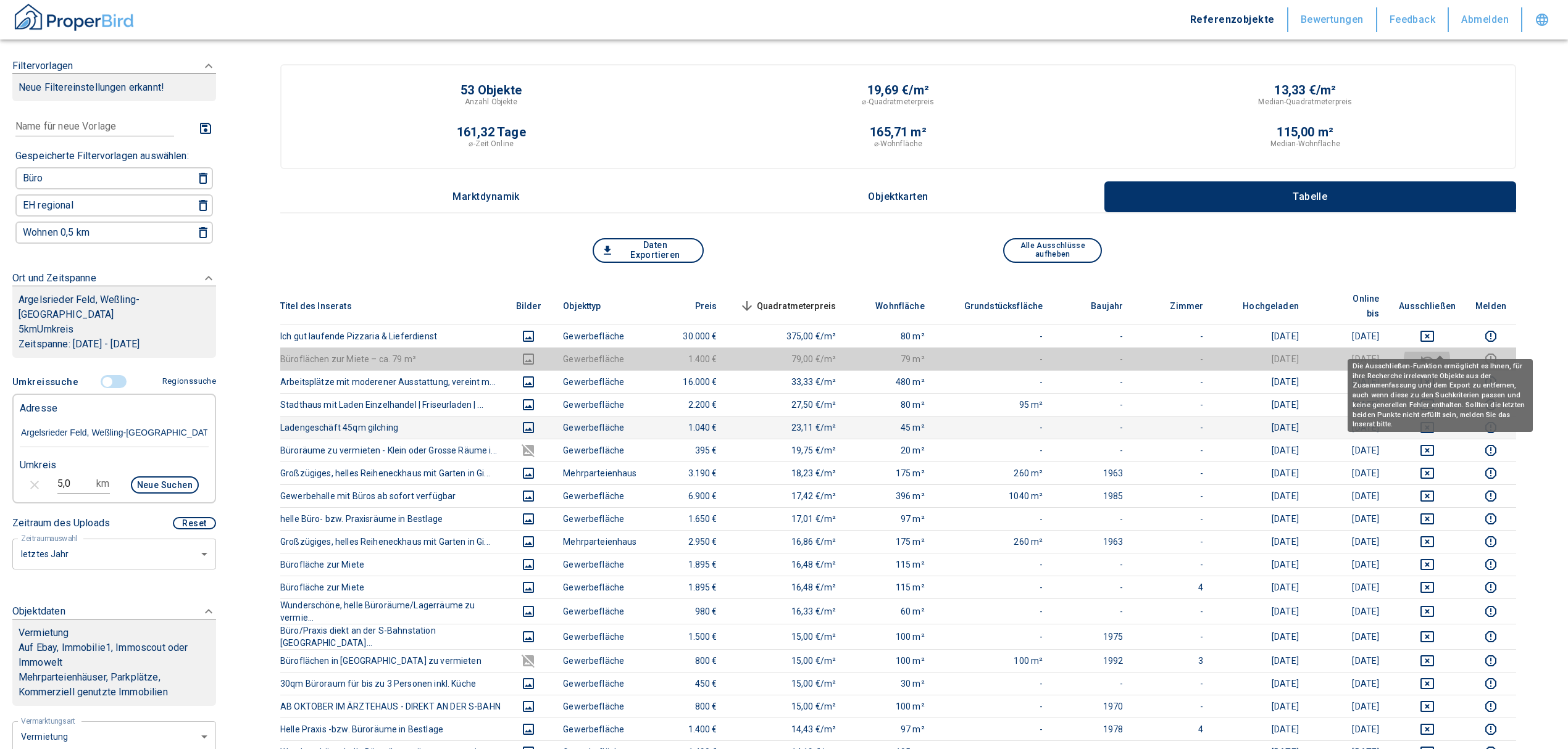
click at [1433, 356] on icon "deselect this listing" at bounding box center [1427, 359] width 12 height 5
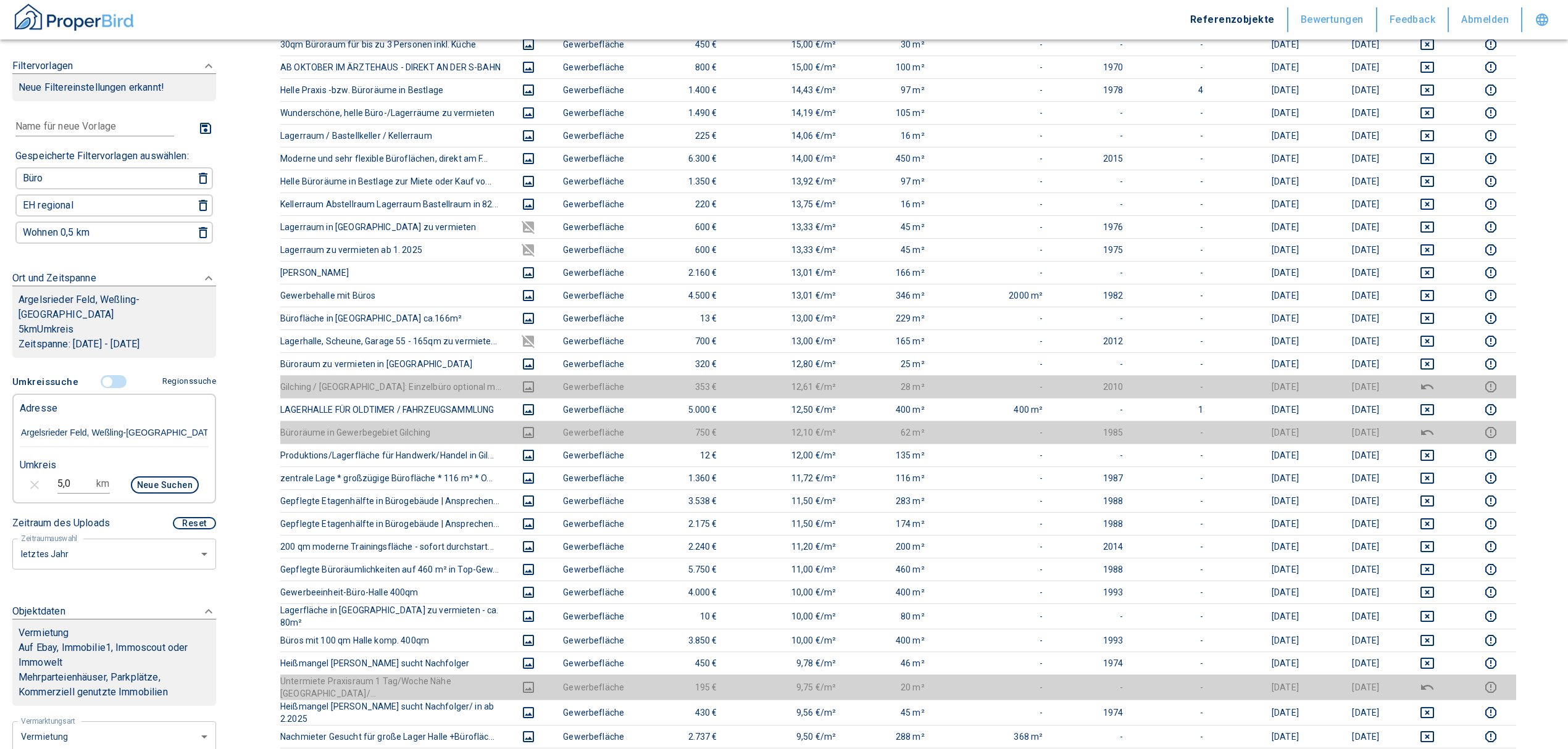
scroll to position [658, 0]
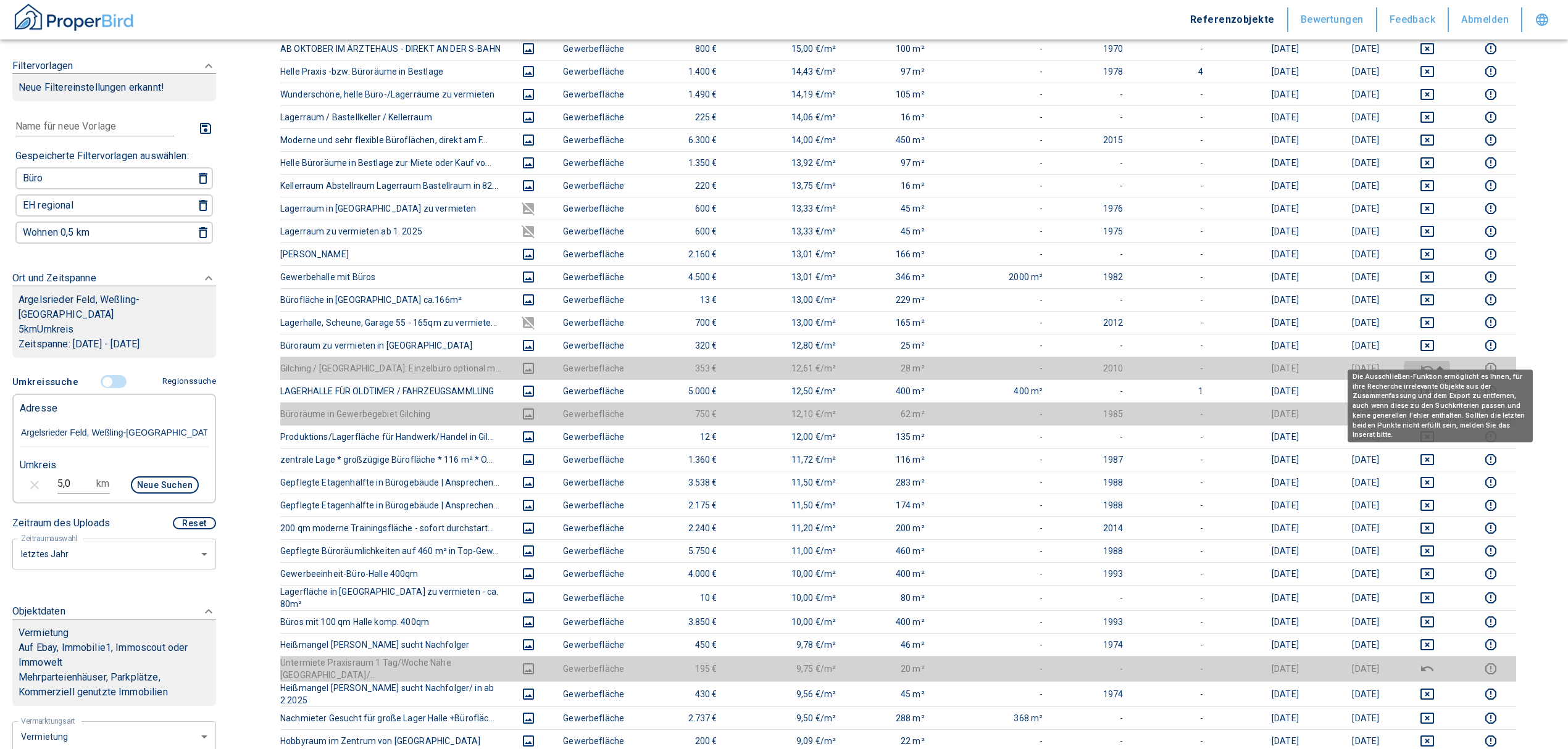
click at [1433, 366] on icon "deselect this listing" at bounding box center [1427, 368] width 12 height 5
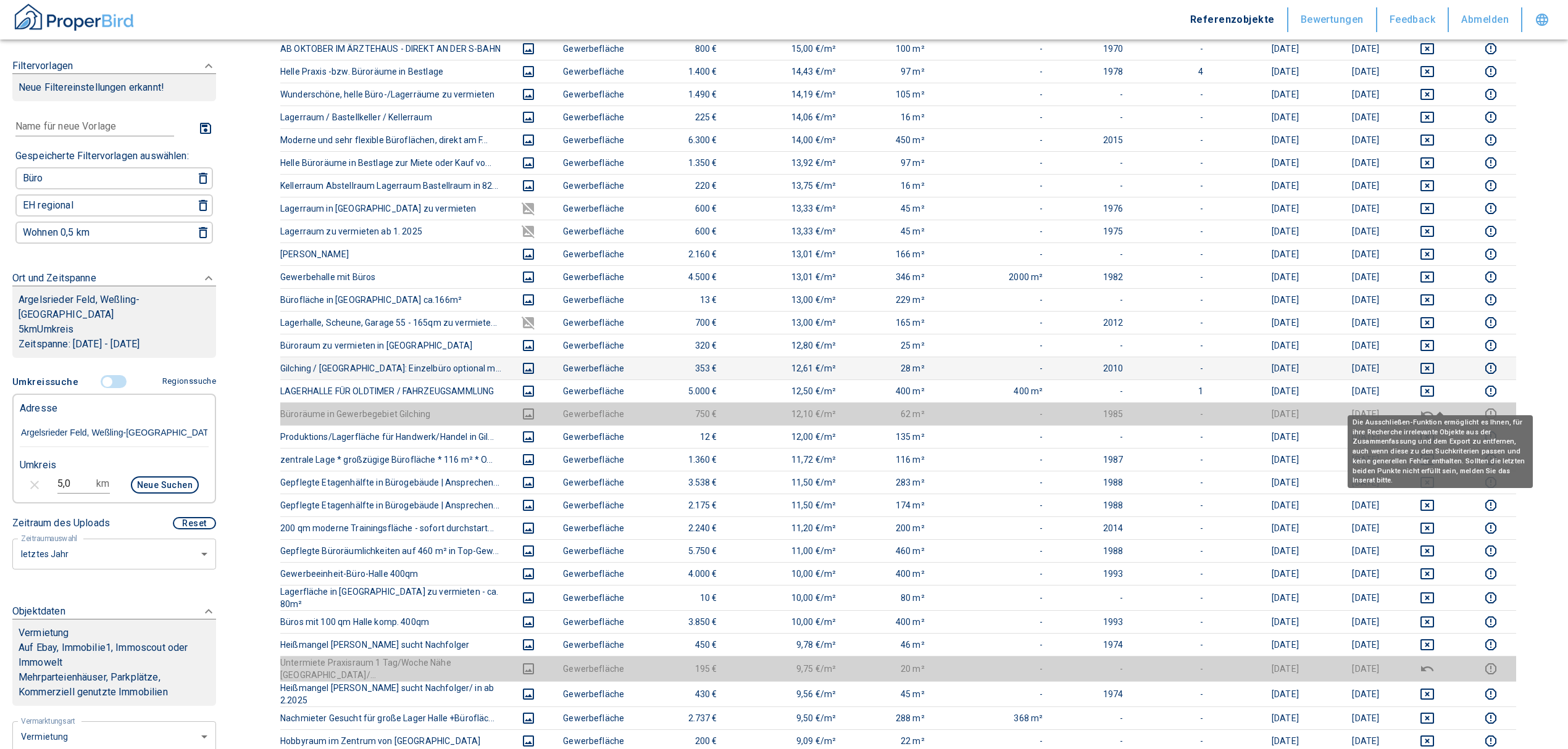
click at [1434, 406] on icon "deselect this listing" at bounding box center [1426, 413] width 15 height 15
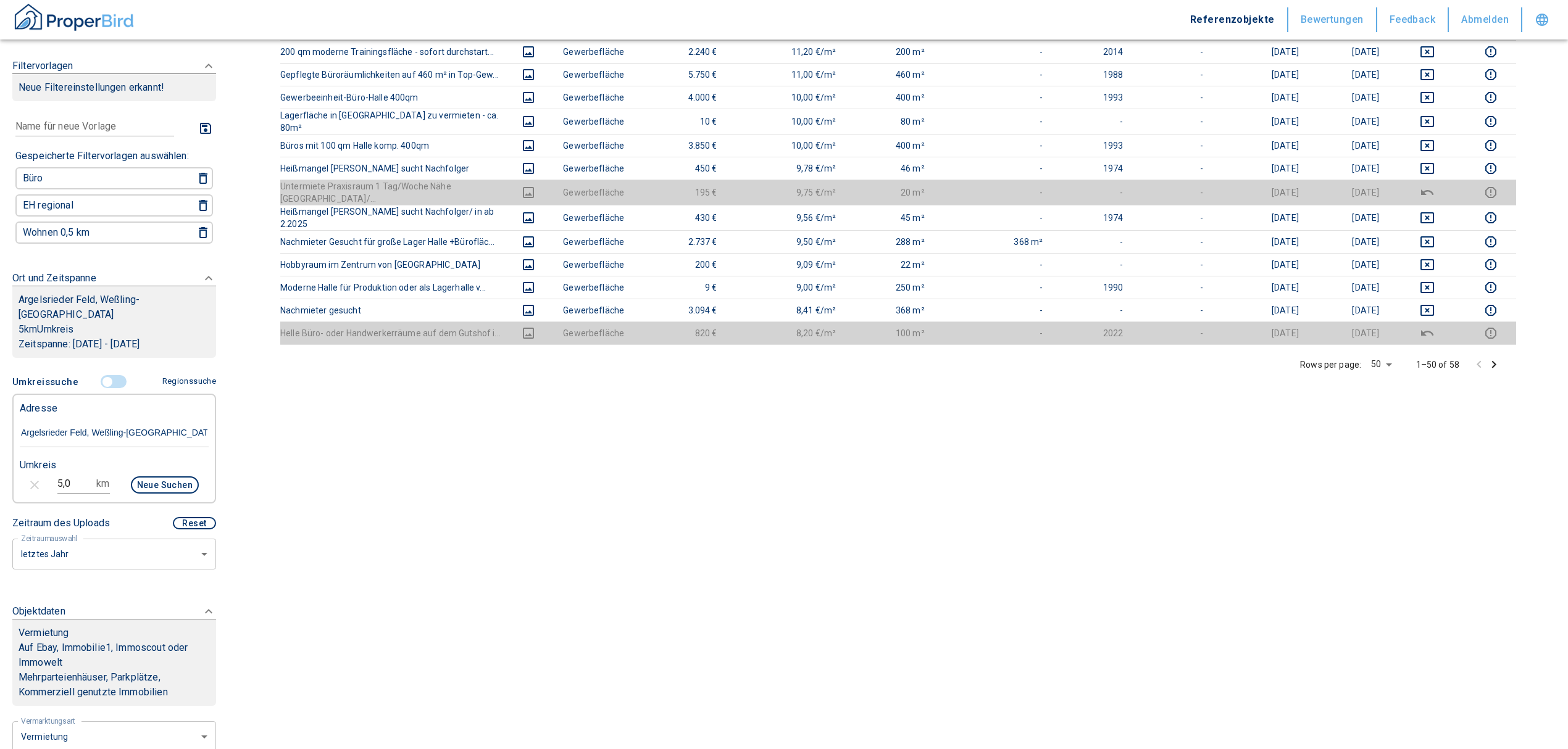
scroll to position [1076, 0]
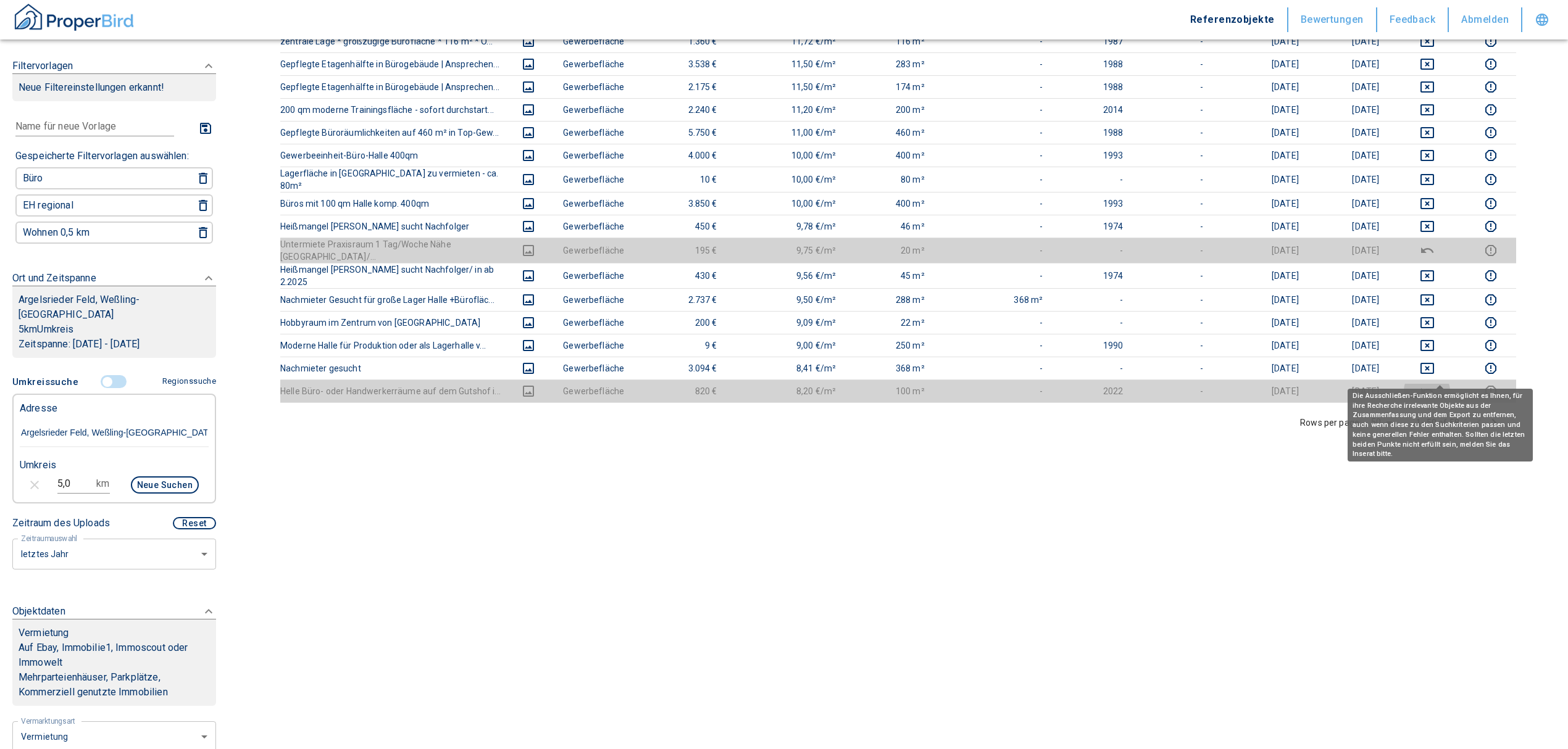
click at [1433, 388] on icon "deselect this listing" at bounding box center [1427, 390] width 12 height 5
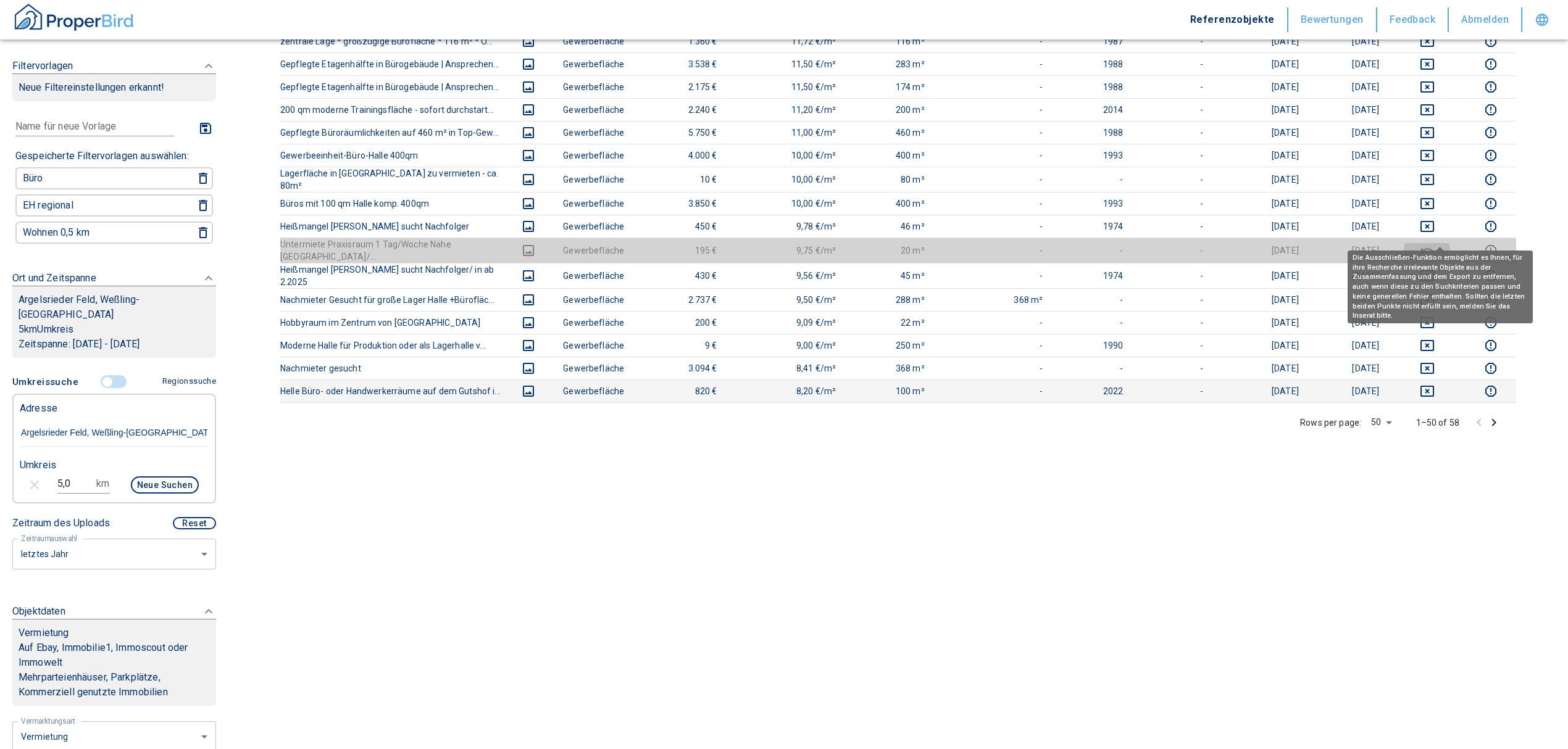
click at [1434, 243] on icon "deselect this listing" at bounding box center [1426, 250] width 15 height 15
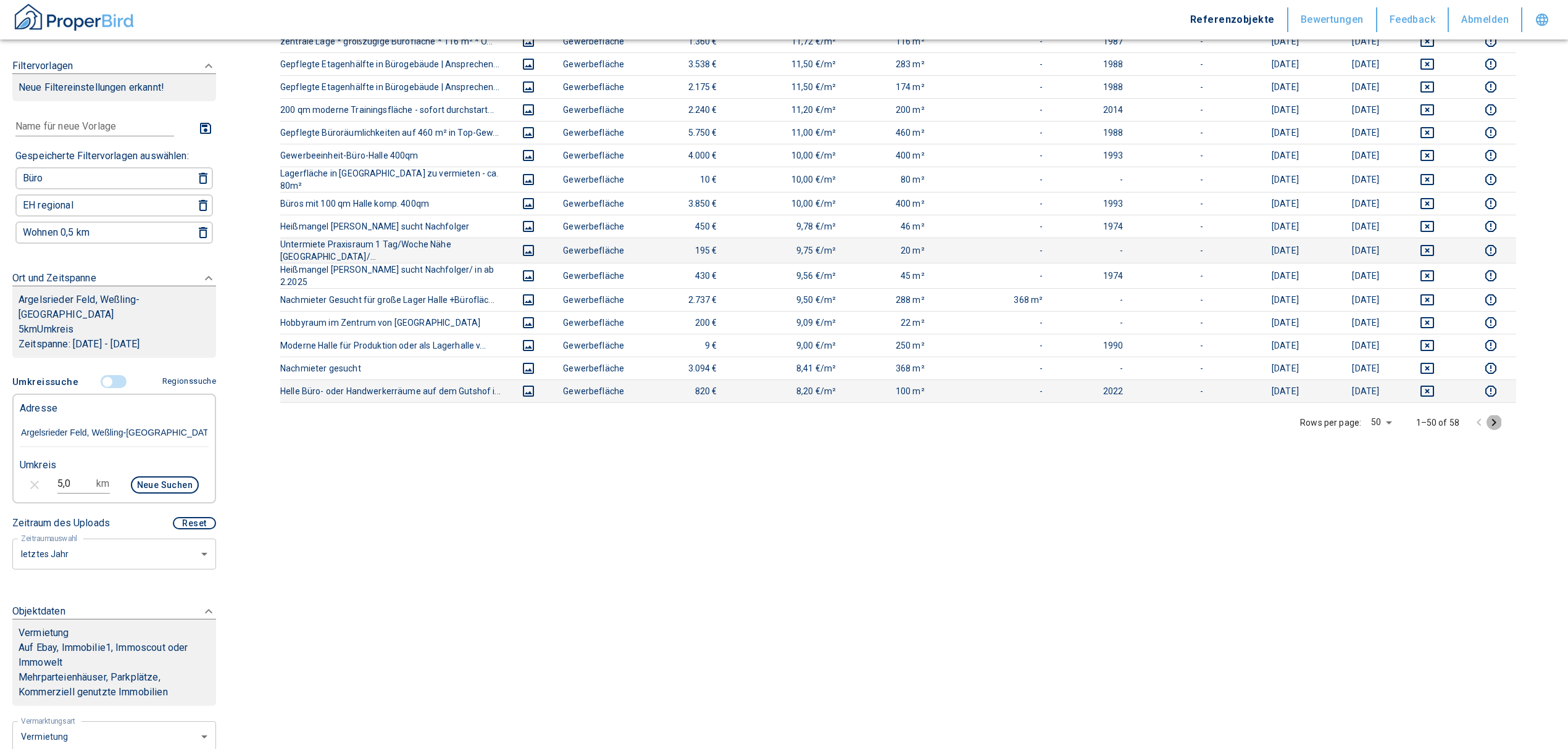
click at [1496, 419] on icon "Go to next page" at bounding box center [1494, 423] width 5 height 8
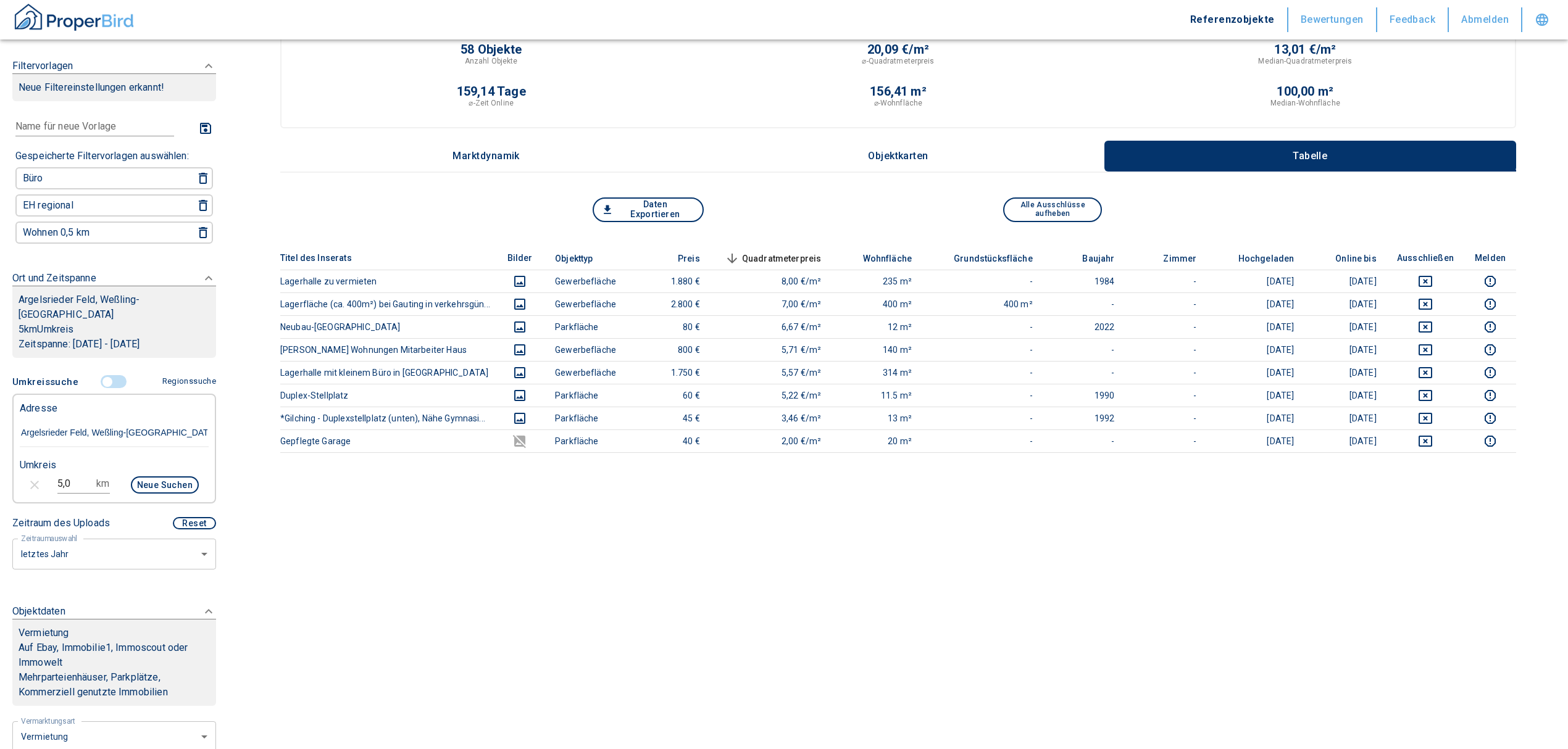
scroll to position [0, 0]
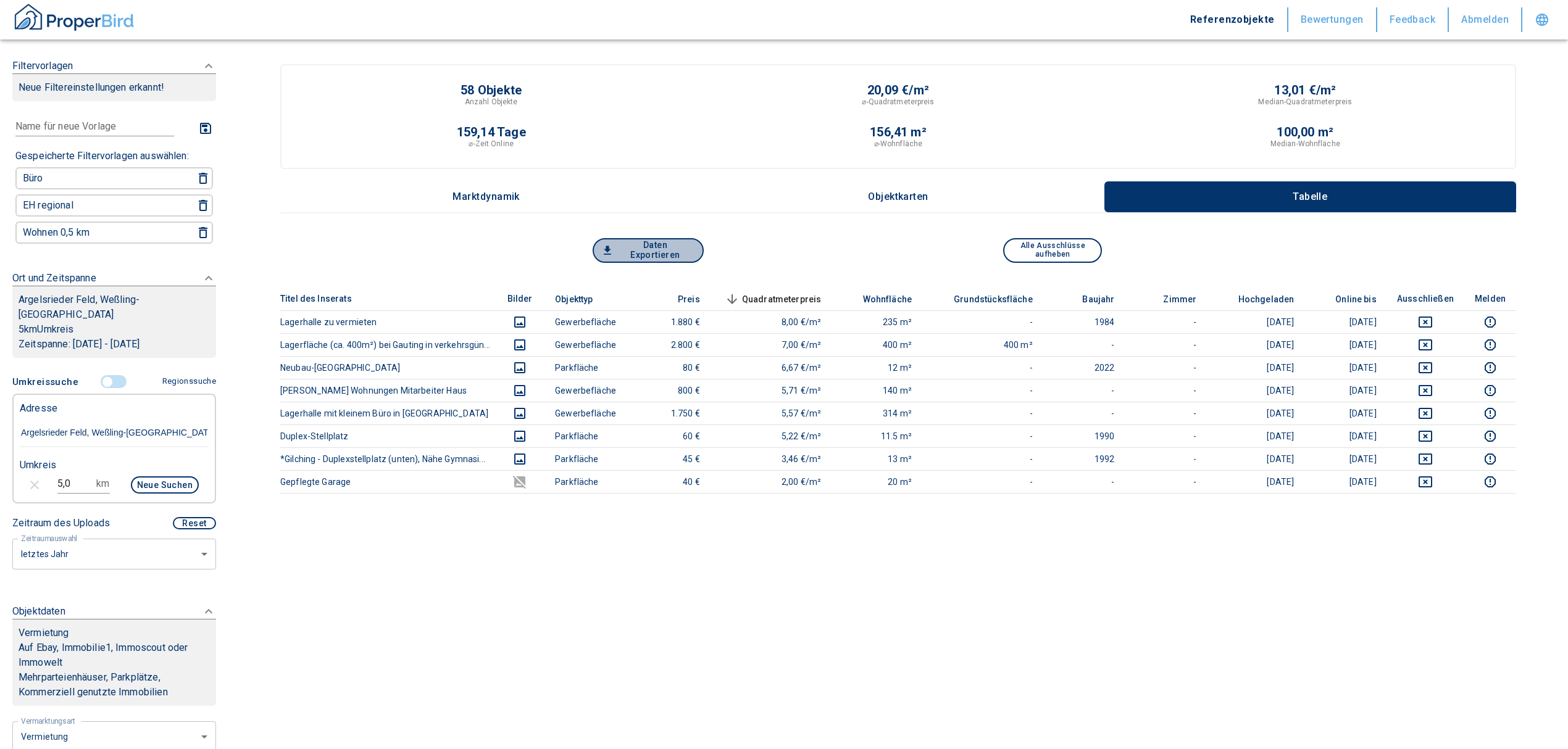
click at [650, 251] on button "Daten Exportieren" at bounding box center [648, 250] width 111 height 25
drag, startPoint x: 74, startPoint y: 483, endPoint x: 0, endPoint y: 485, distance: 74.0
click at [0, 485] on div "Filtervorlagen Neue Filtereinstellungen erkannt! Name für neue Vorlage x Gespei…" at bounding box center [114, 374] width 229 height 749
type input "10,0"
click at [159, 484] on button "Neue Suchen" at bounding box center [165, 485] width 68 height 17
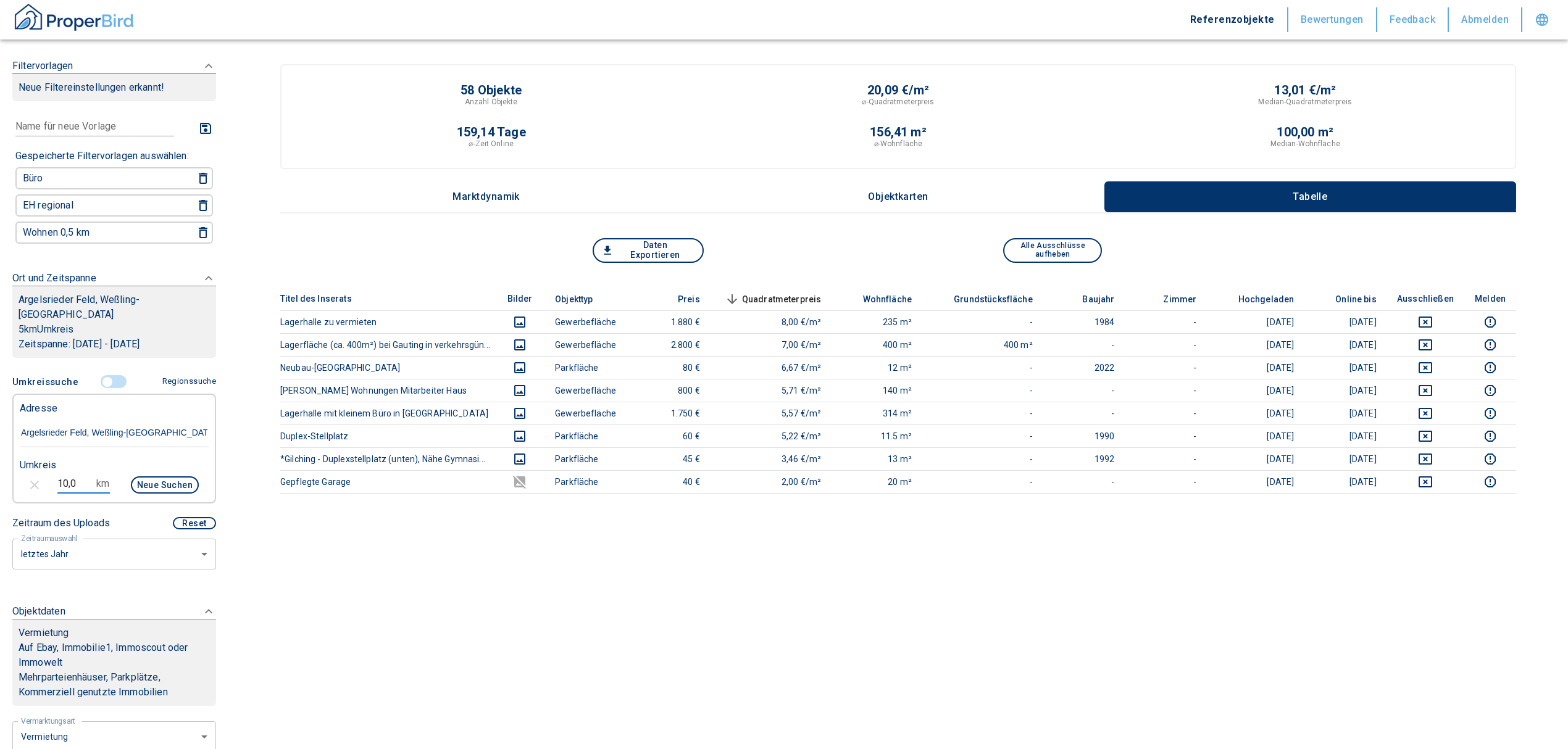
type input "2020"
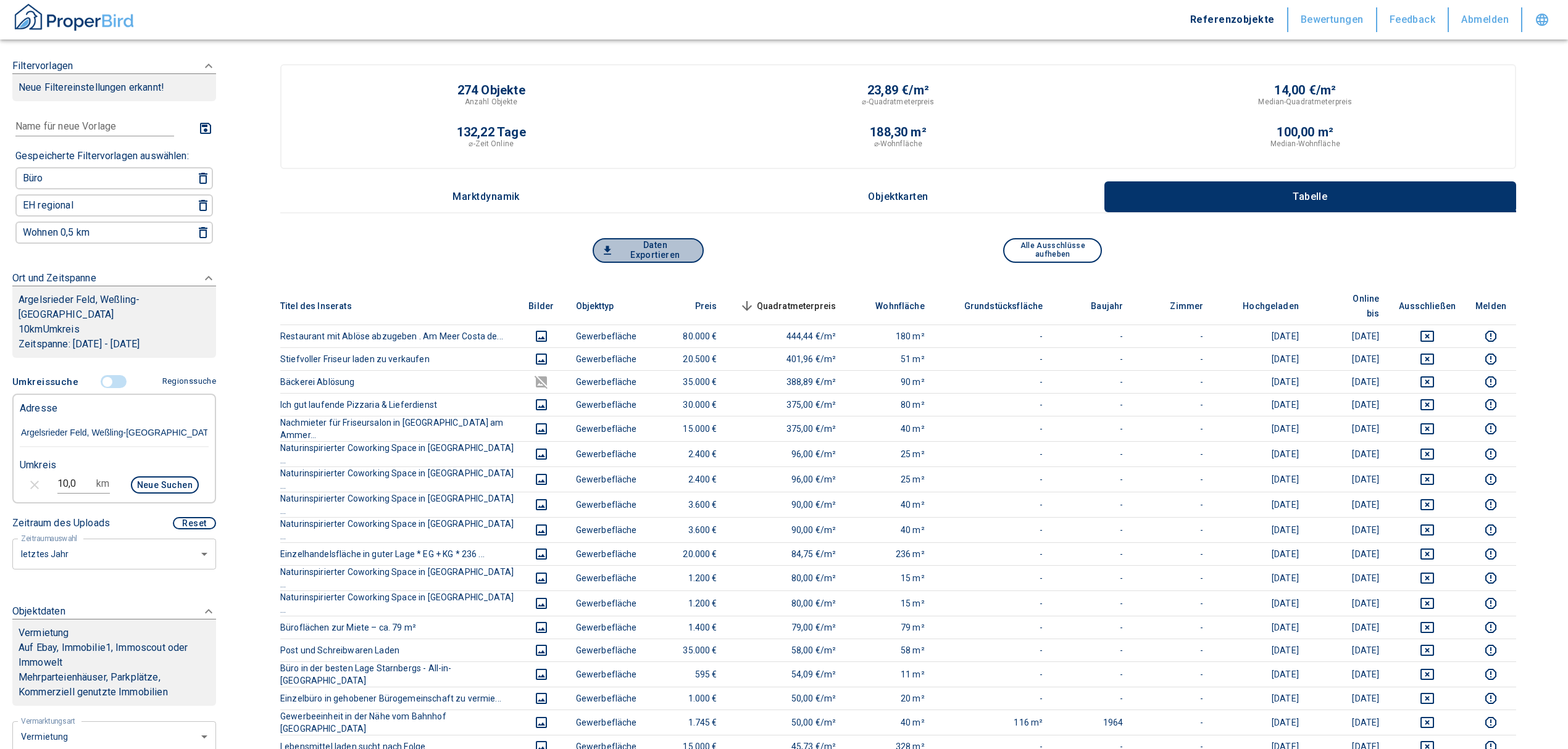
click at [636, 249] on button "Daten Exportieren" at bounding box center [648, 250] width 111 height 25
